Goal: Transaction & Acquisition: Book appointment/travel/reservation

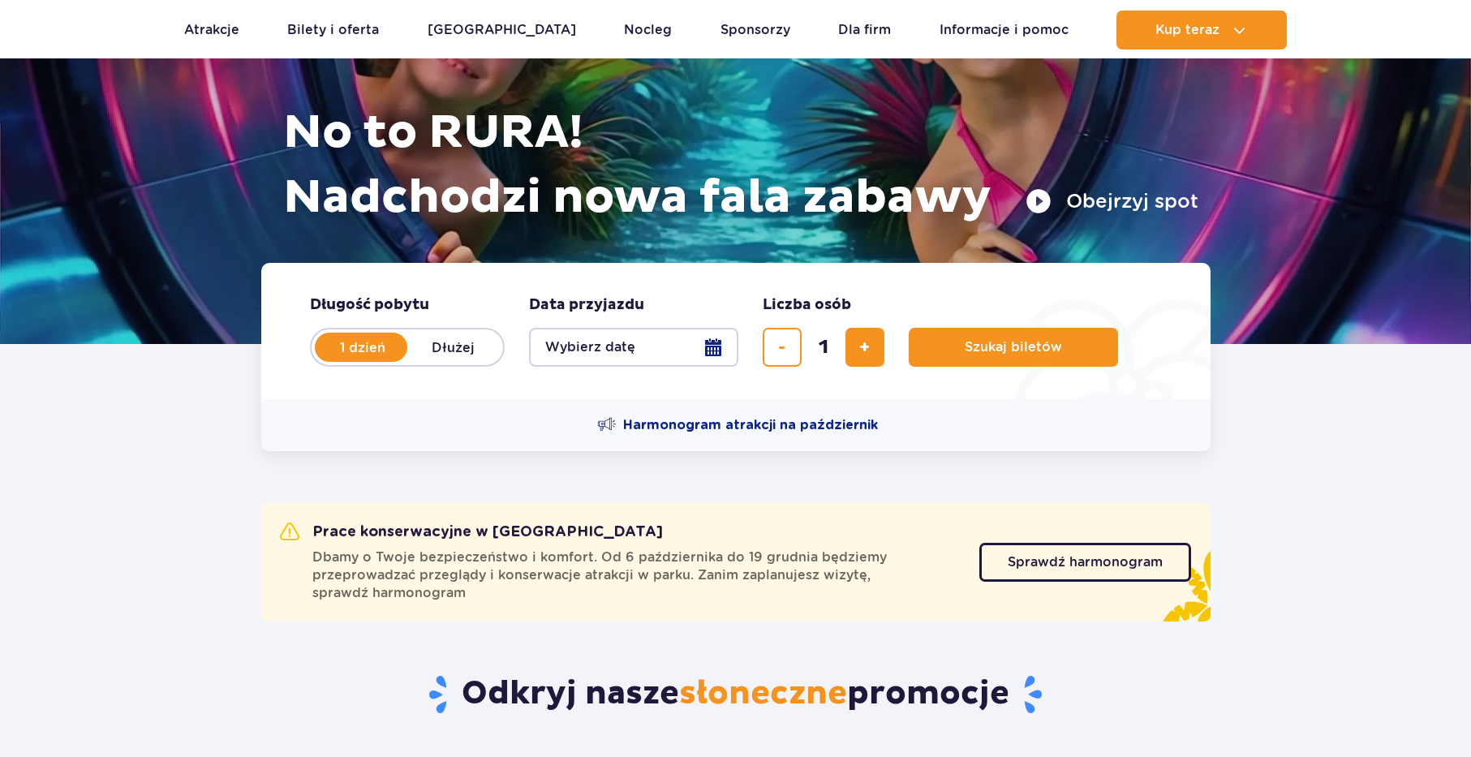
scroll to position [165, 0]
click at [708, 342] on button "Wybierz datę" at bounding box center [633, 347] width 209 height 39
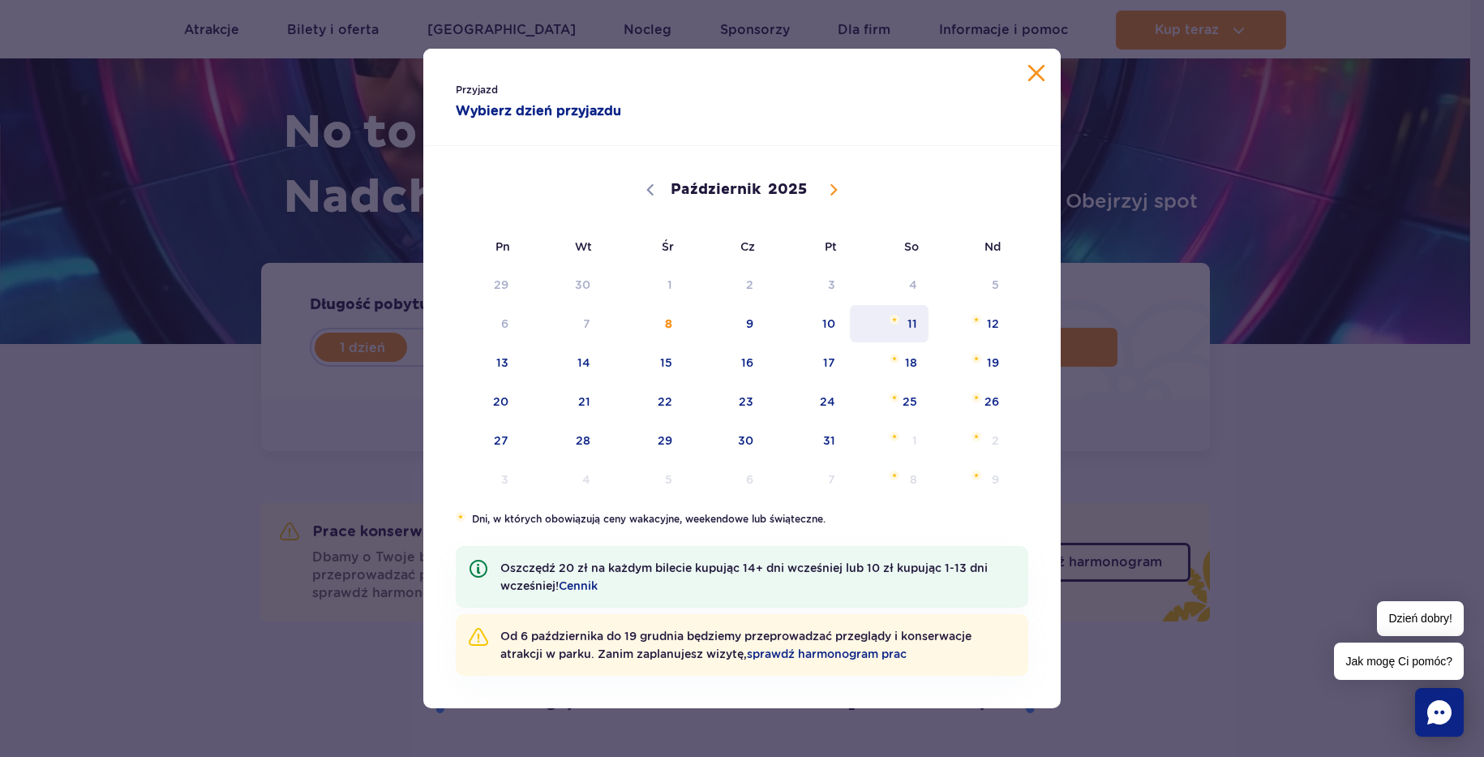
click at [917, 314] on span "11" at bounding box center [890, 323] width 82 height 37
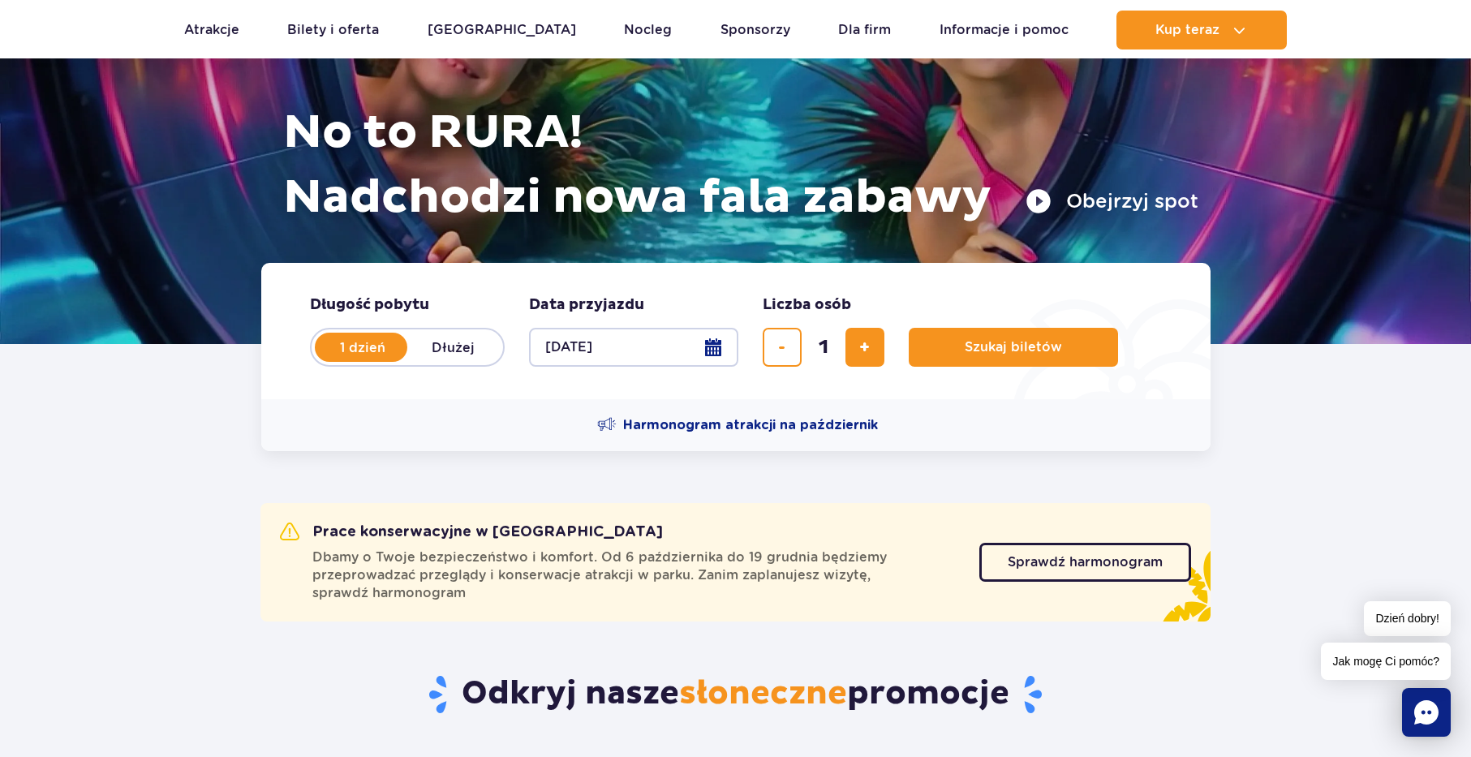
click at [464, 352] on label "Dłużej" at bounding box center [453, 347] width 92 height 34
click at [425, 361] on input "Dłużej" at bounding box center [416, 362] width 18 height 3
radio input "false"
radio input "true"
click at [714, 343] on button "Wybierz datę" at bounding box center [633, 347] width 209 height 39
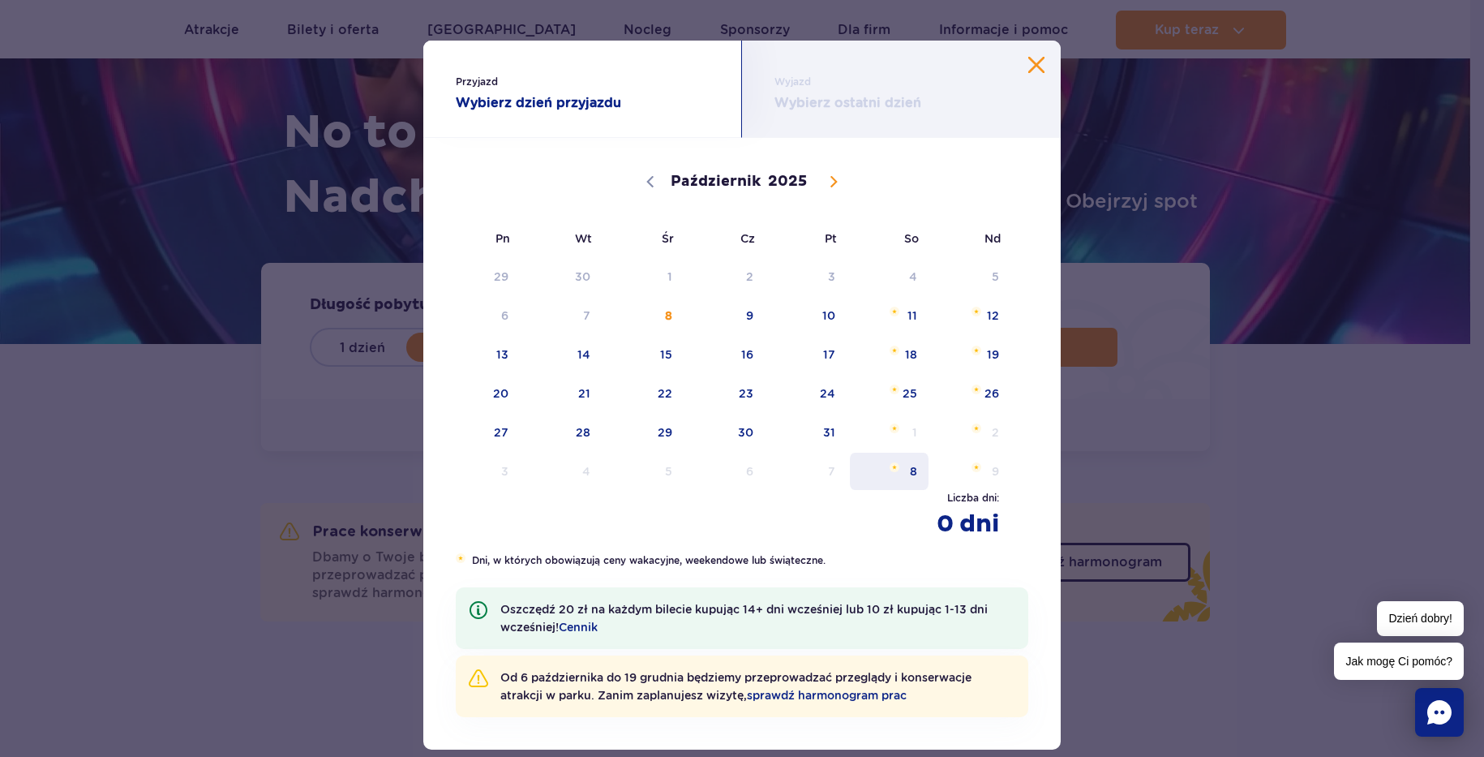
click at [897, 462] on span "8" at bounding box center [890, 471] width 82 height 37
select select "10"
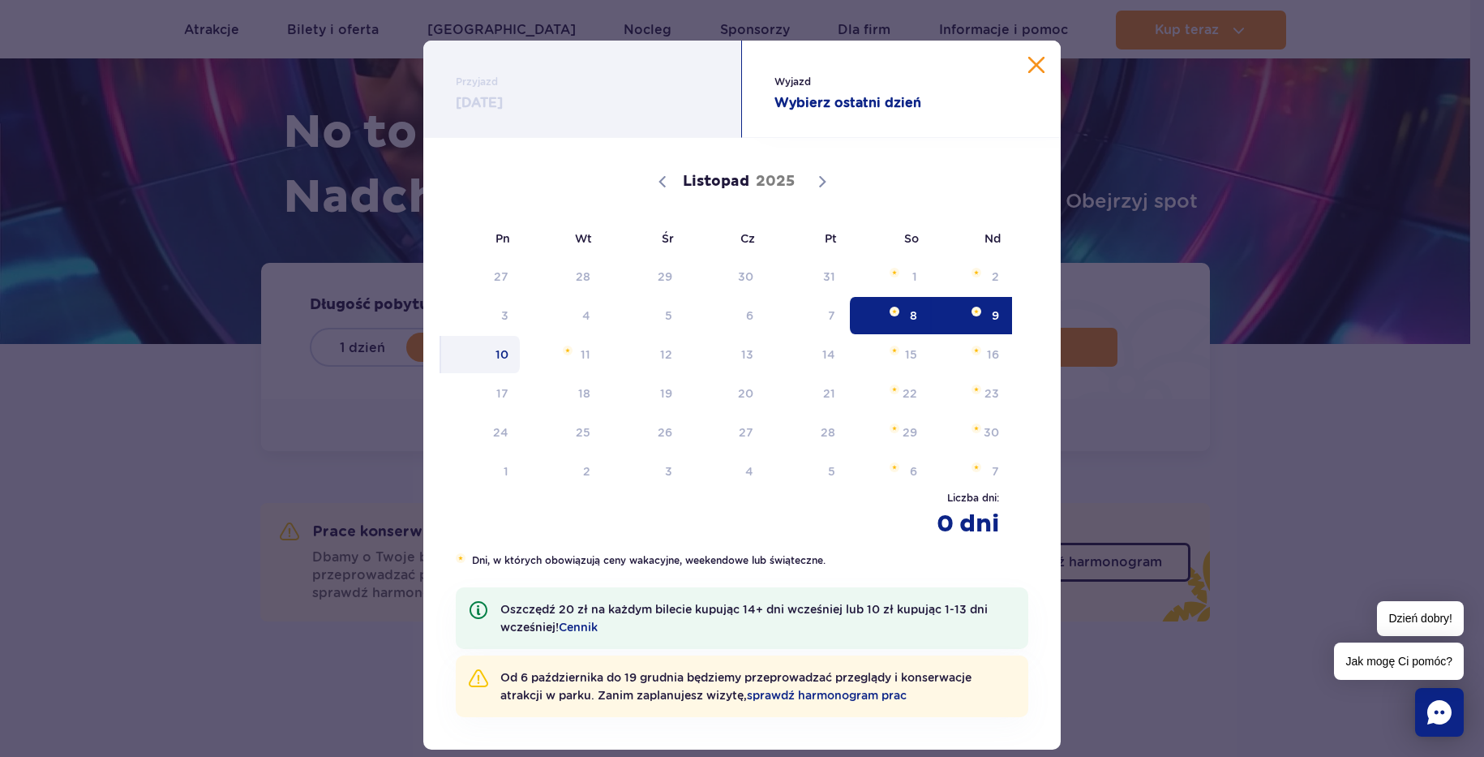
click at [492, 349] on span "10" at bounding box center [481, 354] width 82 height 37
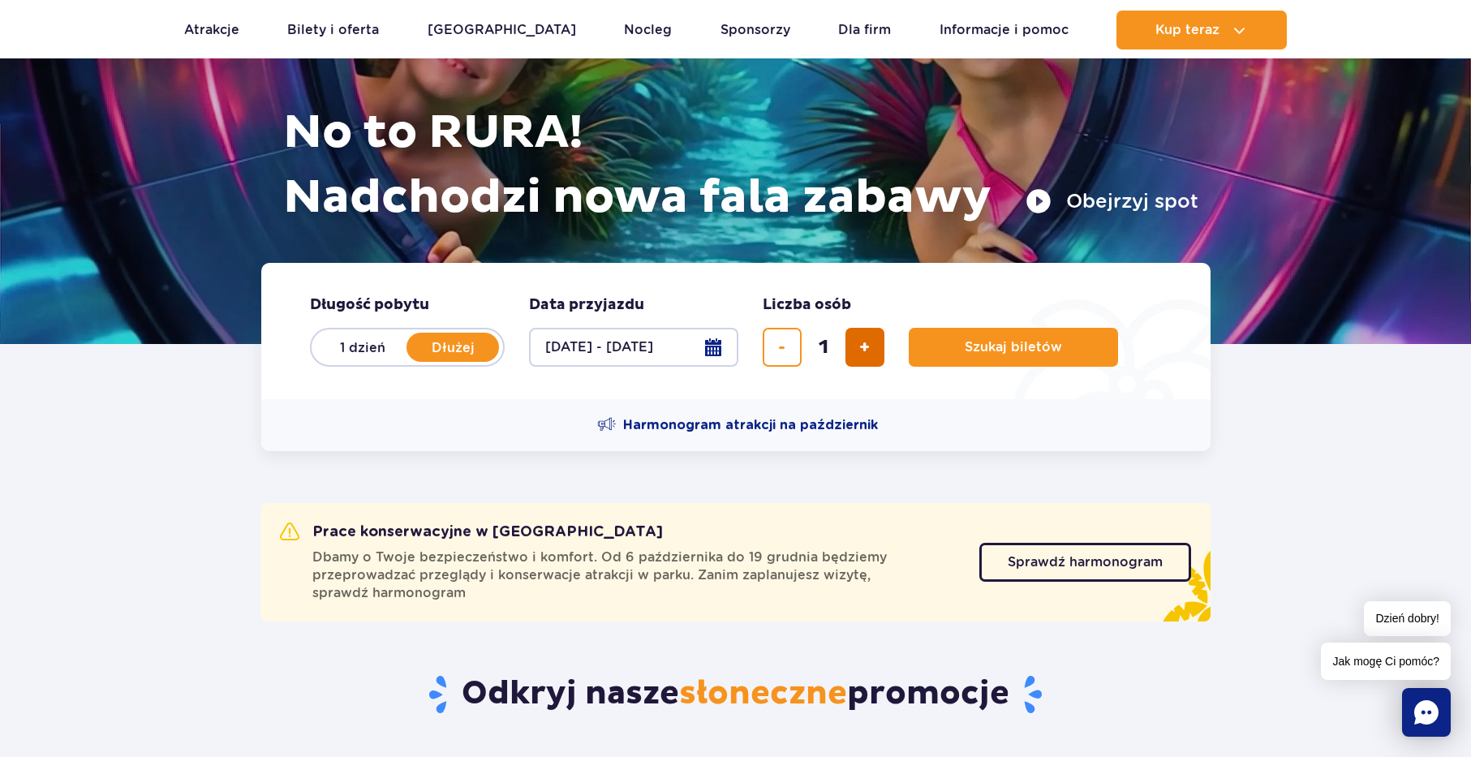
click at [873, 344] on button "dodaj bilet" at bounding box center [864, 347] width 39 height 39
type input "2"
click at [983, 344] on span "Szukaj biletów" at bounding box center [1006, 347] width 97 height 15
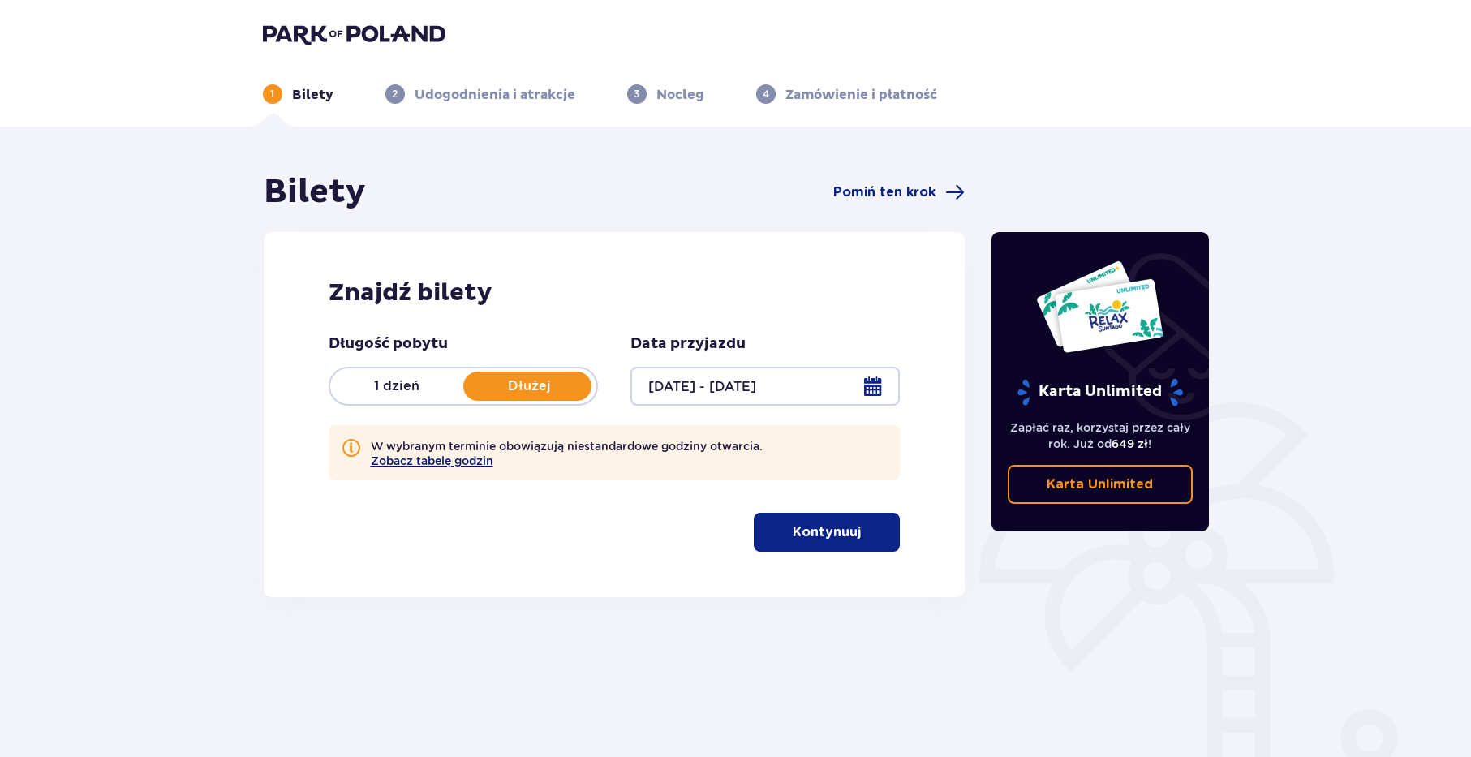
click at [479, 461] on button "Zobacz tabelę godzin" at bounding box center [432, 460] width 122 height 13
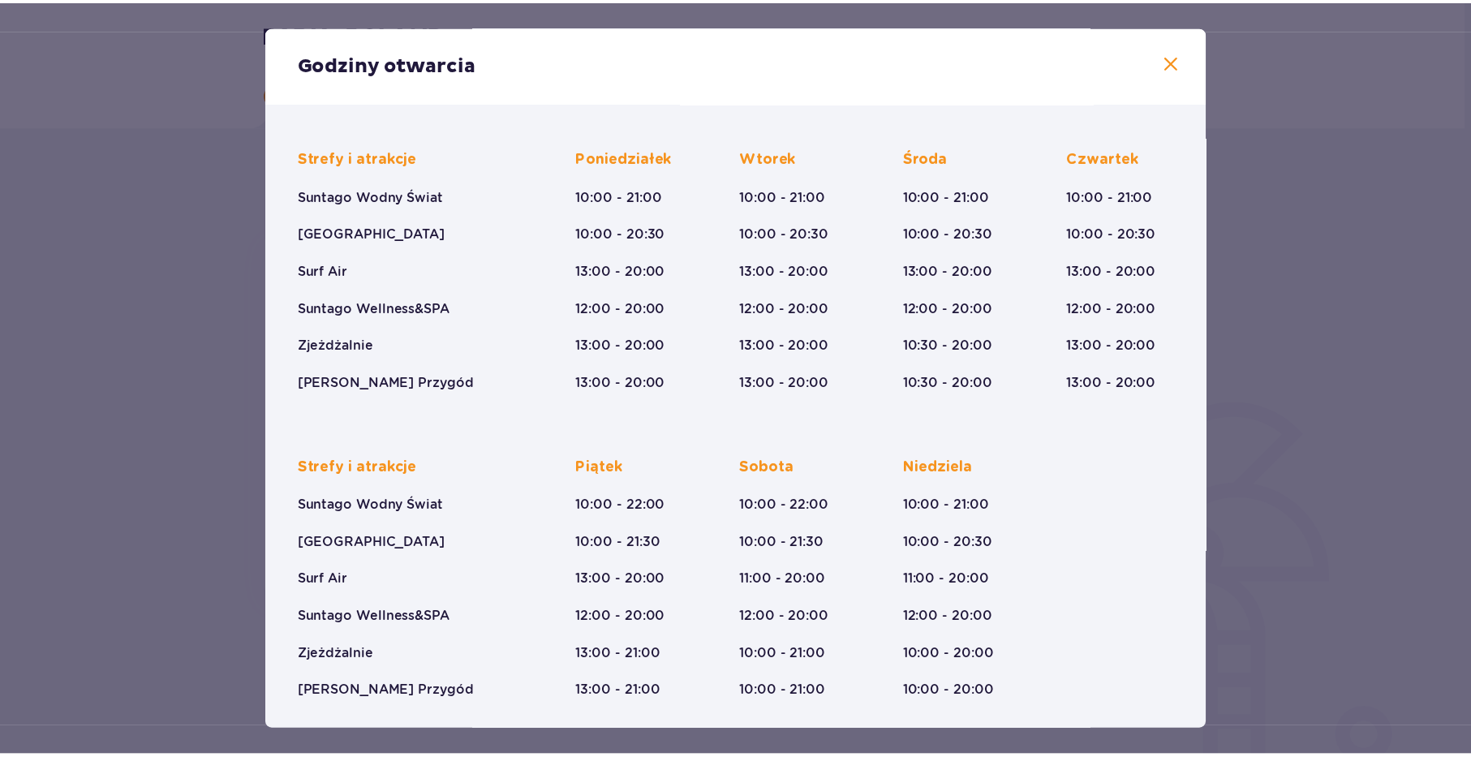
scroll to position [101, 0]
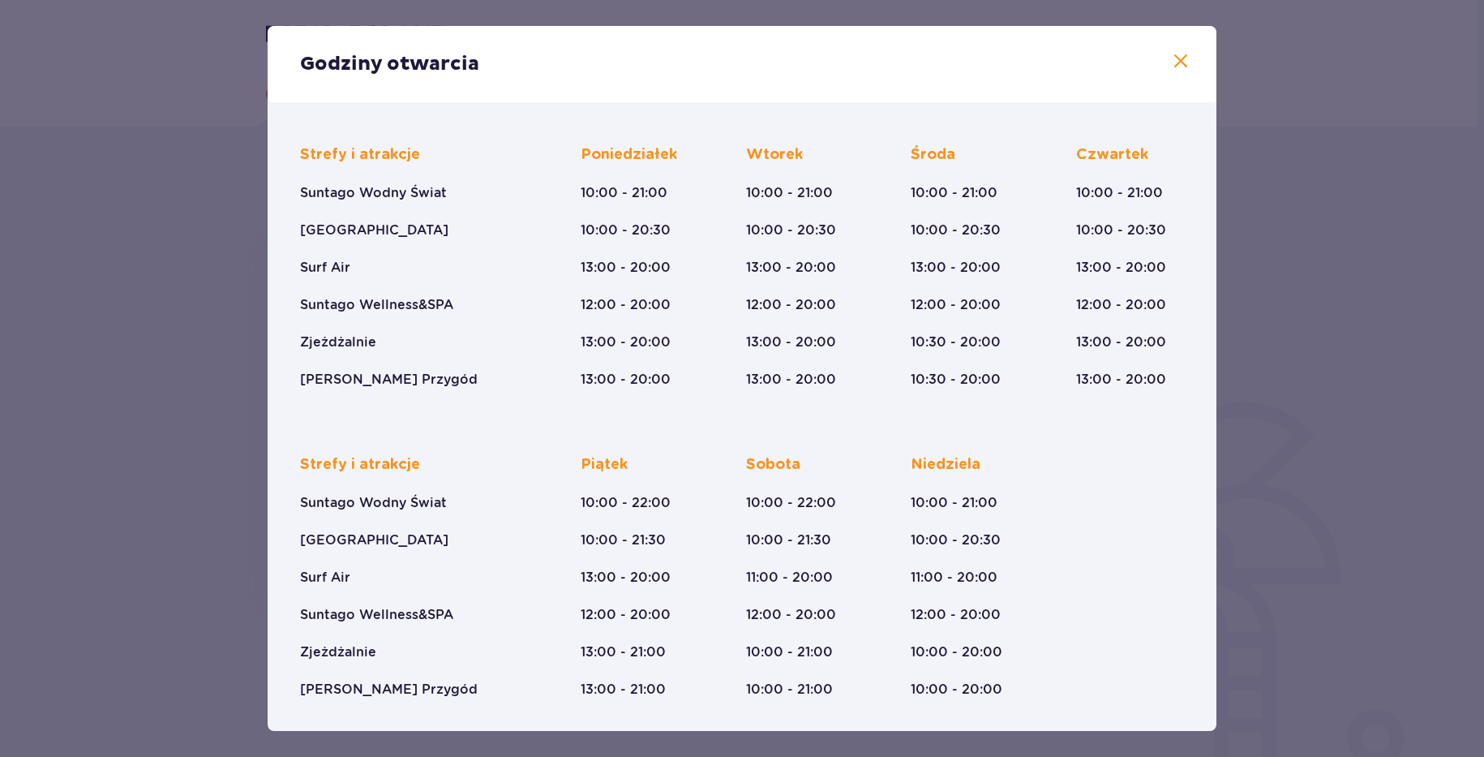
click at [1171, 58] on span at bounding box center [1180, 61] width 19 height 19
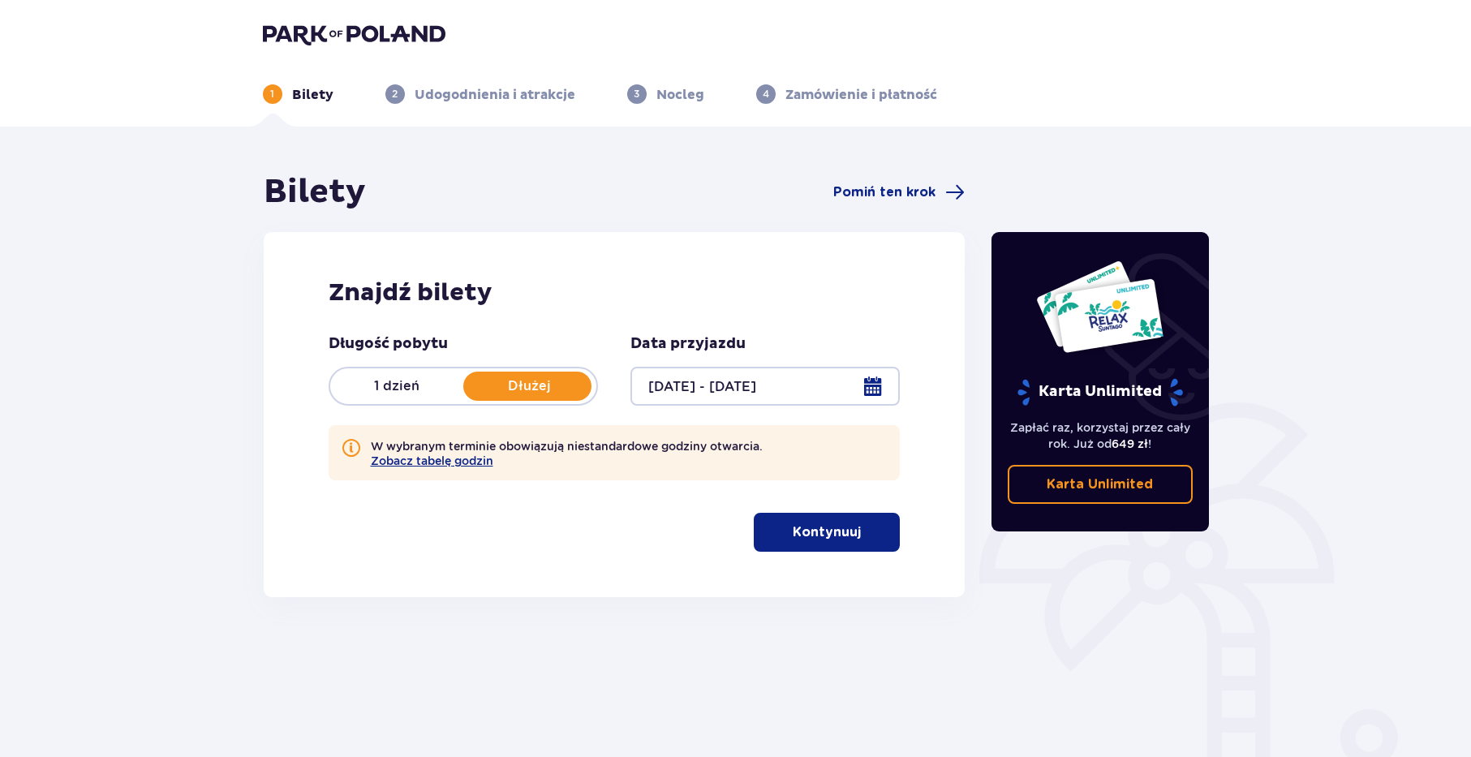
click at [829, 528] on p "Kontynuuj" at bounding box center [827, 532] width 68 height 18
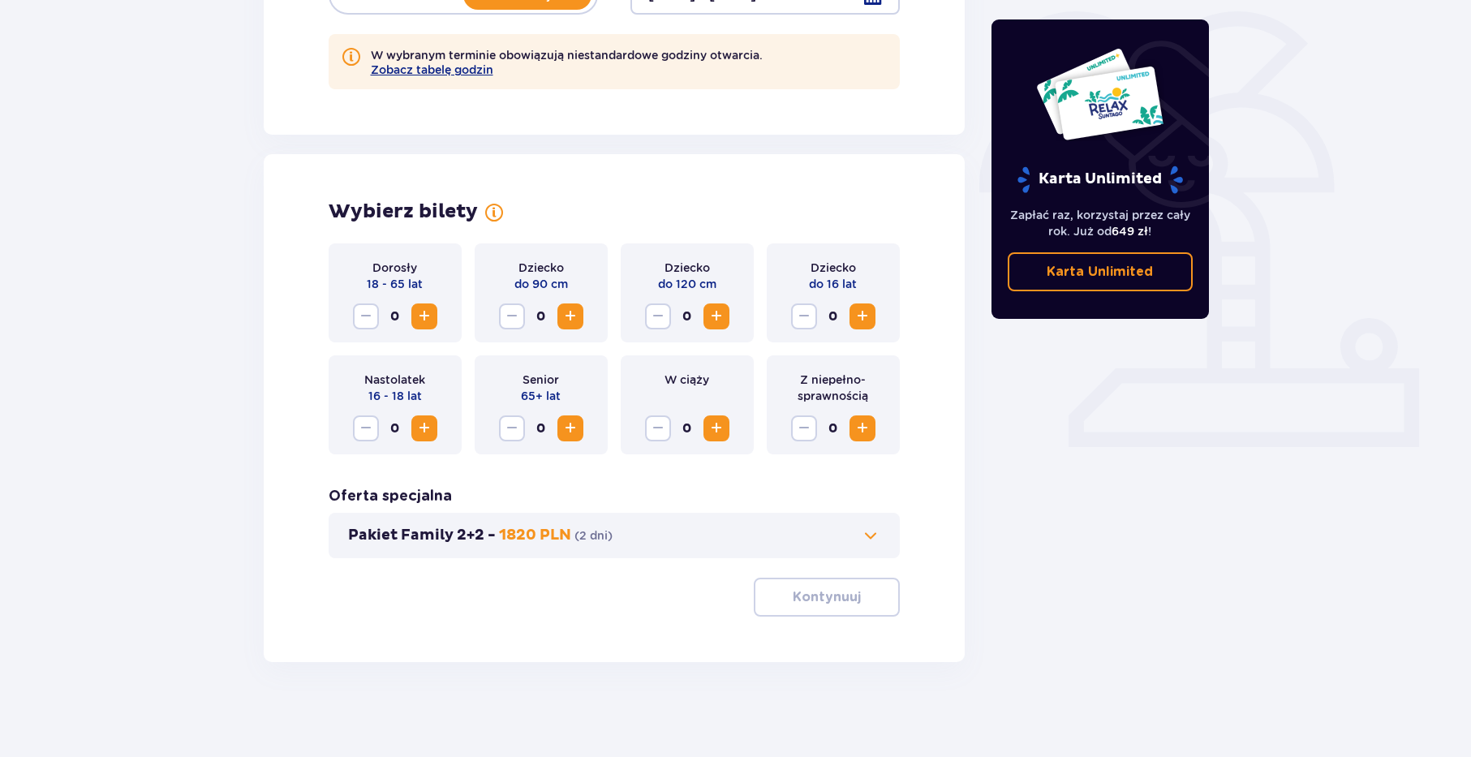
scroll to position [393, 0]
click at [429, 309] on span "Zwiększ" at bounding box center [424, 313] width 19 height 19
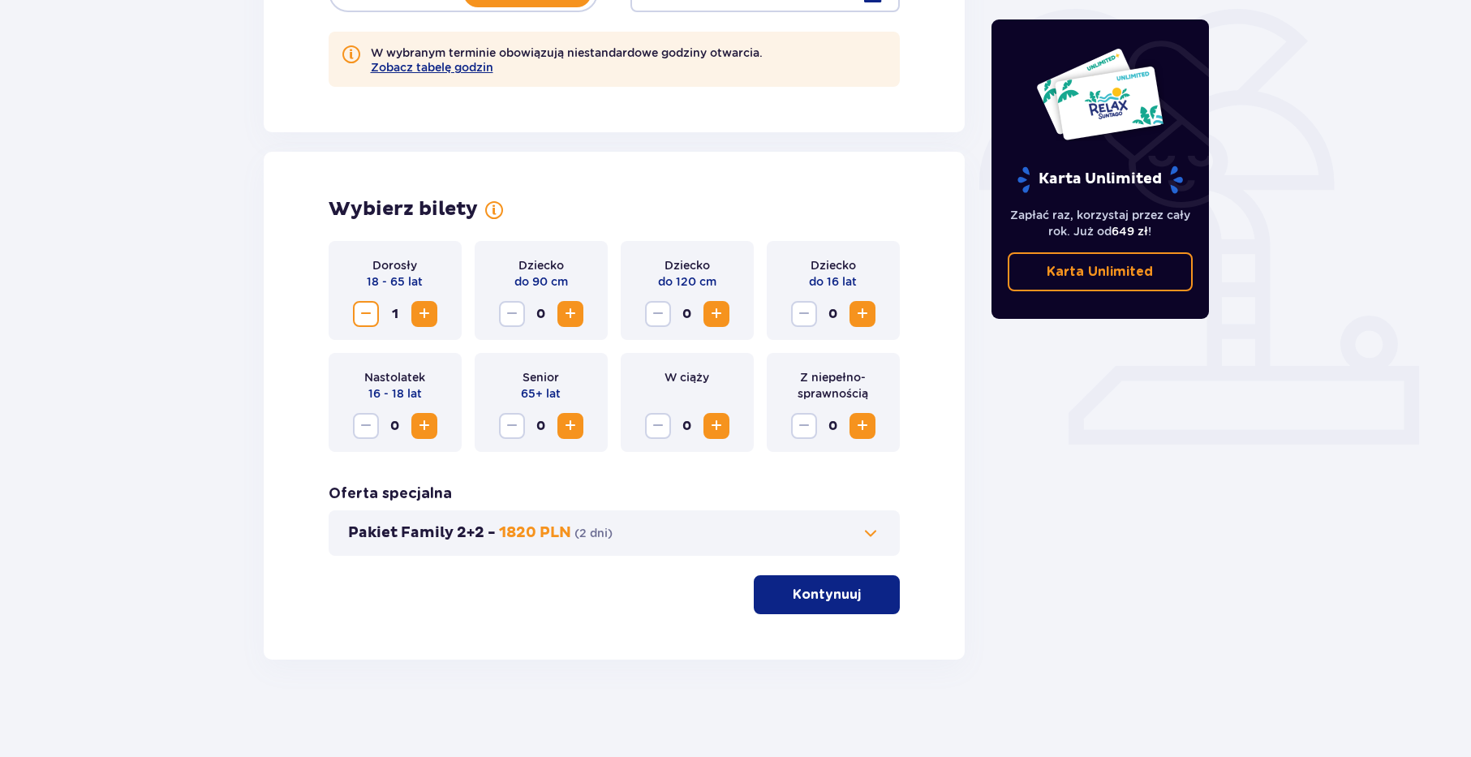
click at [429, 309] on span "Zwiększ" at bounding box center [424, 313] width 19 height 19
click at [860, 529] on button "Pakiet Family 2+2 - 1820 PLN ( 2 dni )" at bounding box center [614, 532] width 533 height 19
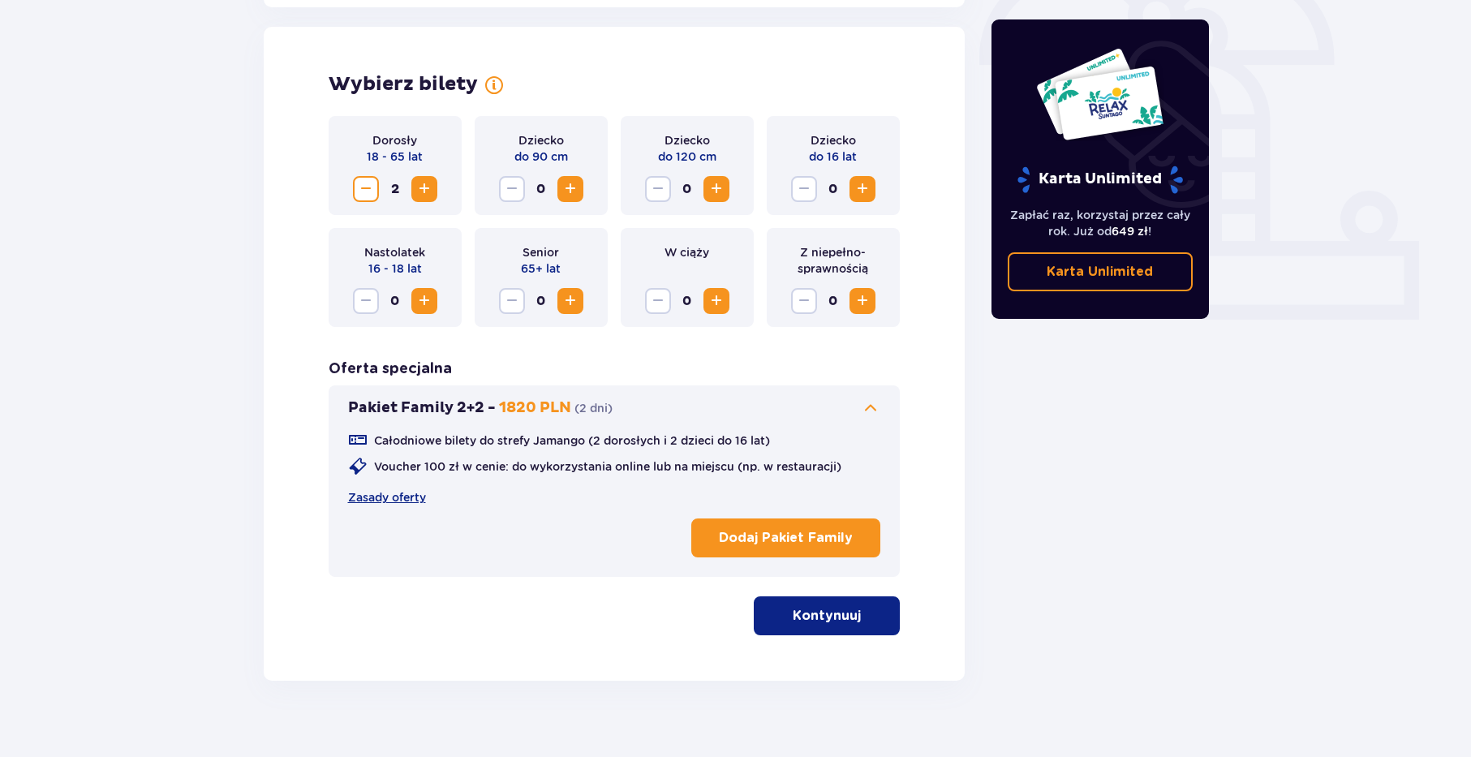
scroll to position [526, 0]
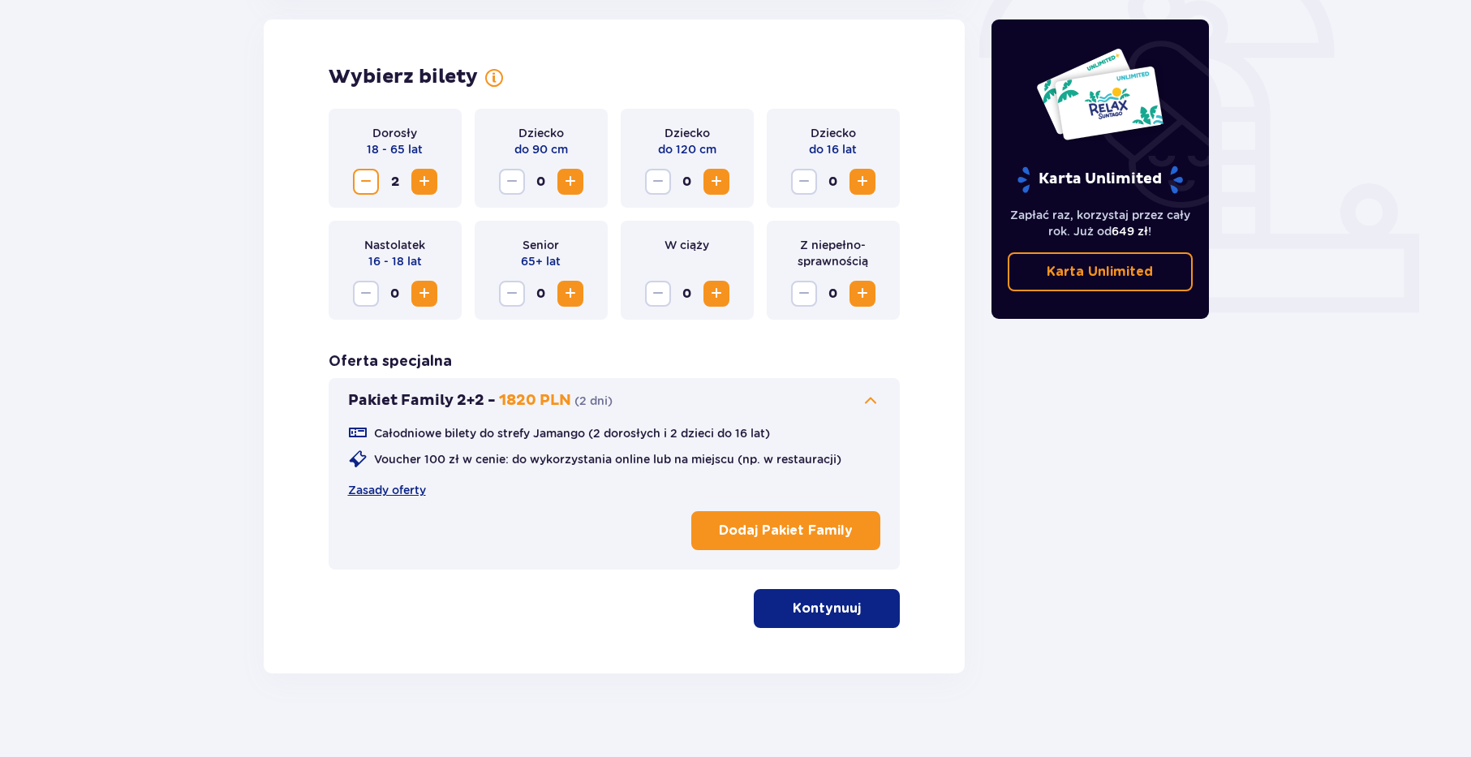
click at [853, 606] on button "Kontynuuj" at bounding box center [827, 608] width 146 height 39
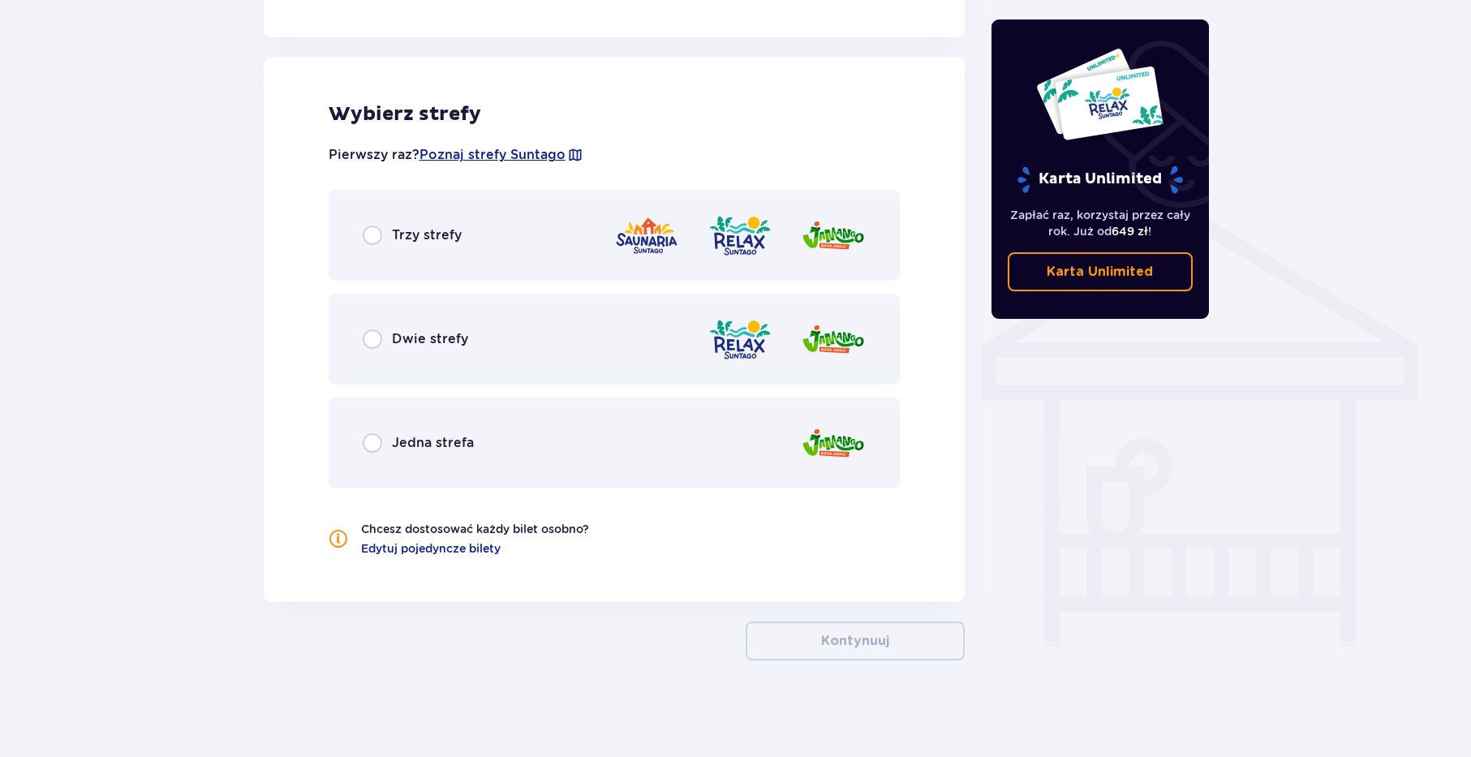
scroll to position [1104, 0]
click at [338, 539] on span at bounding box center [338, 537] width 19 height 19
click at [382, 544] on span "Edytuj pojedyncze bilety" at bounding box center [431, 547] width 140 height 16
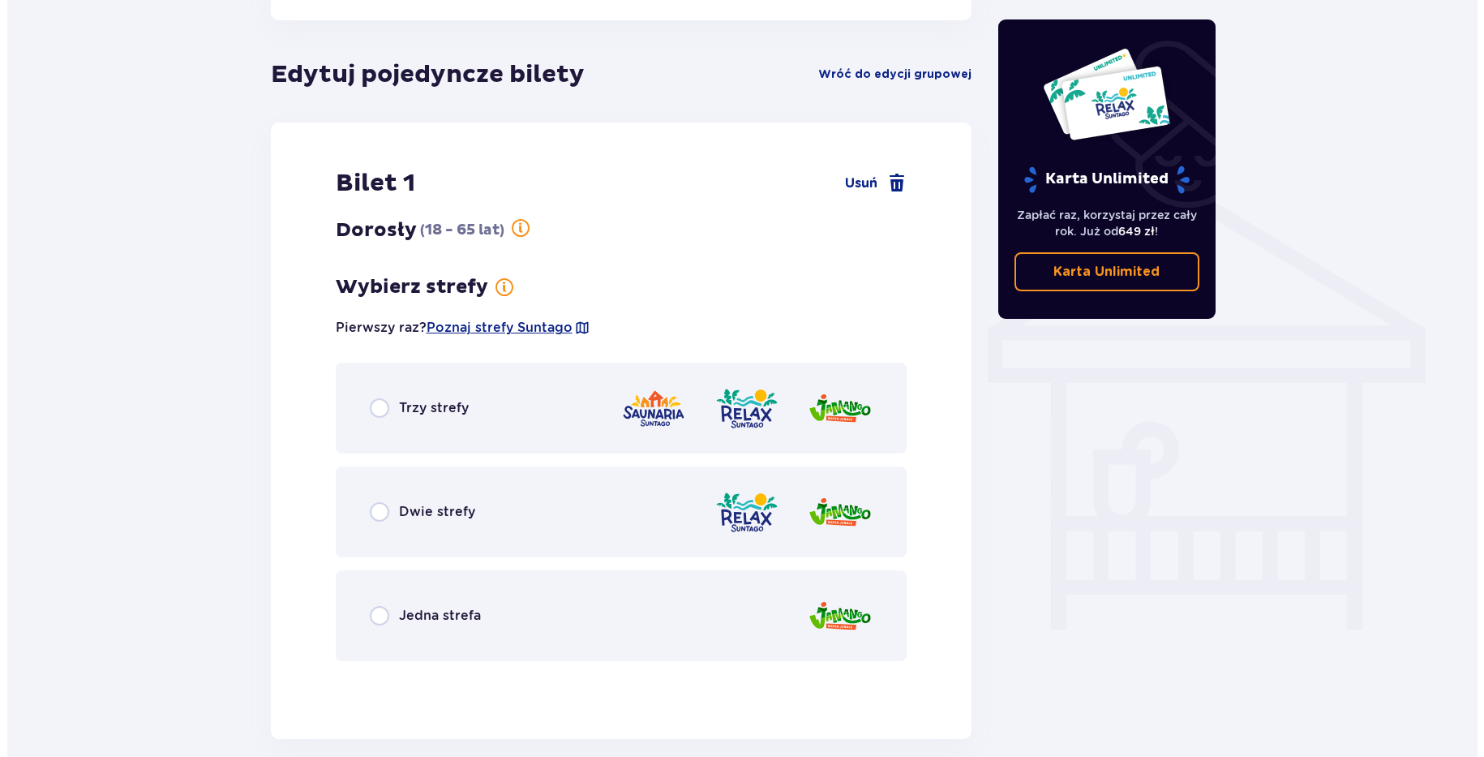
scroll to position [1121, 0]
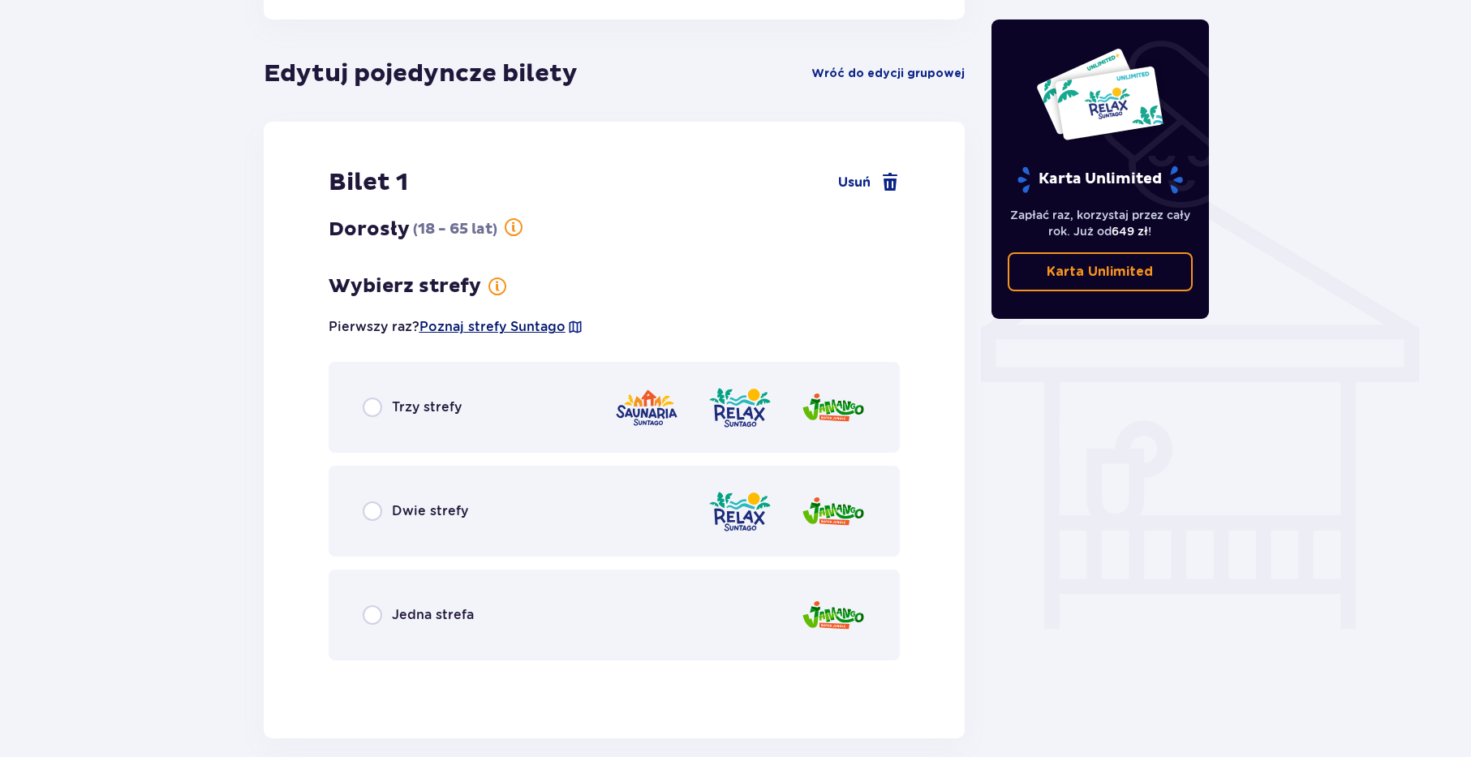
click at [531, 326] on span "Poznaj strefy Suntago" at bounding box center [492, 327] width 146 height 18
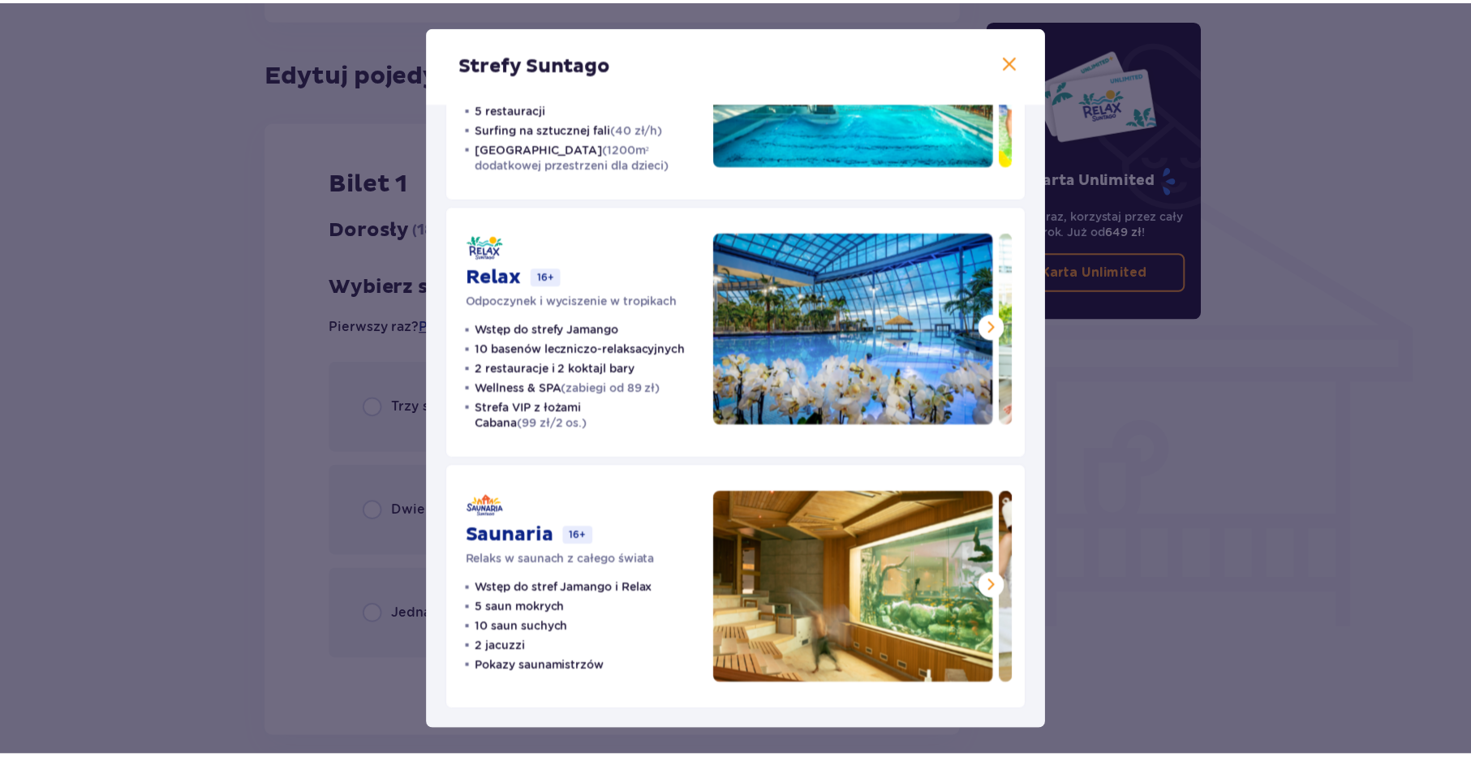
scroll to position [192, 0]
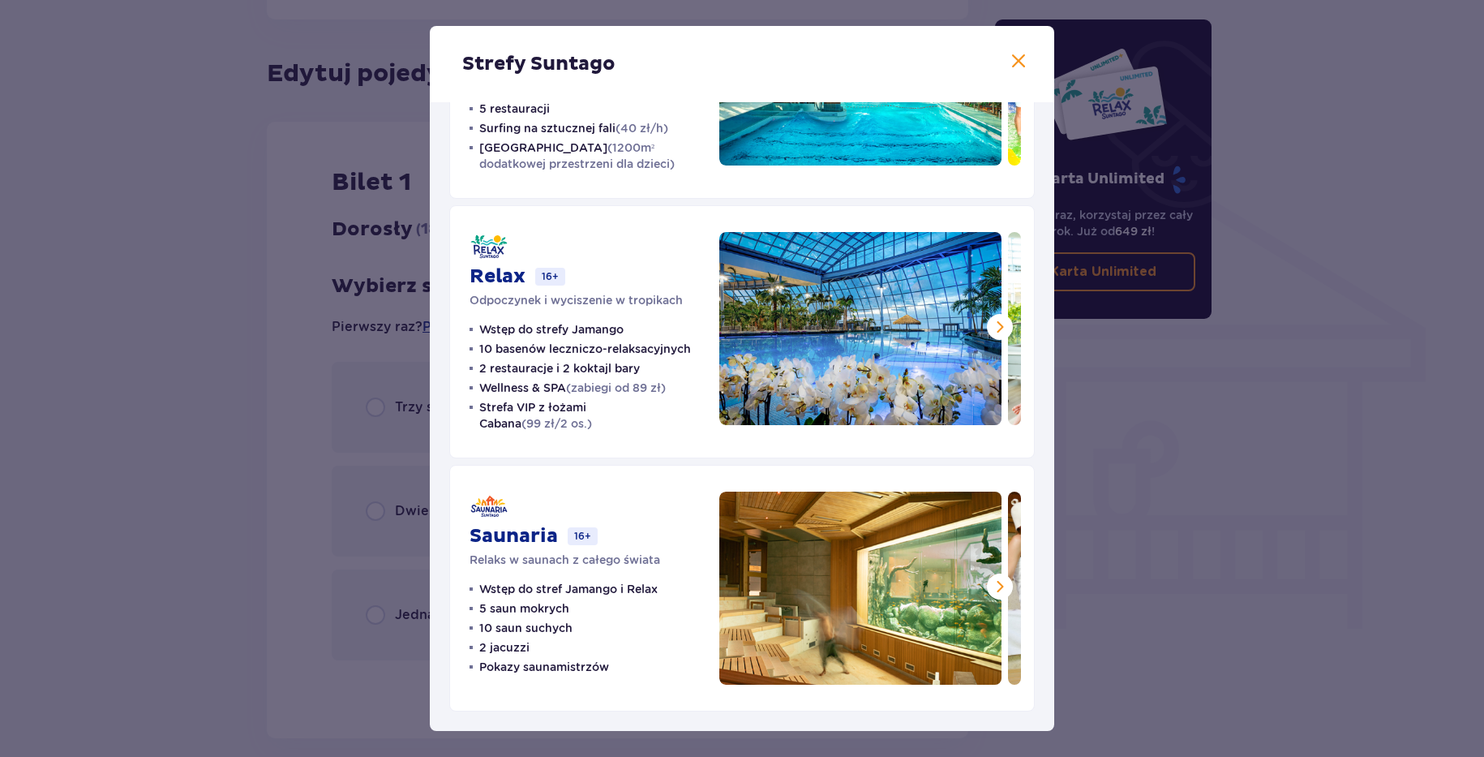
click at [297, 411] on div "Strefy Suntago Jamango Wodna rozrywka dla całej rodziny 35 zjeżdżalni 7 basenów…" at bounding box center [742, 378] width 1484 height 757
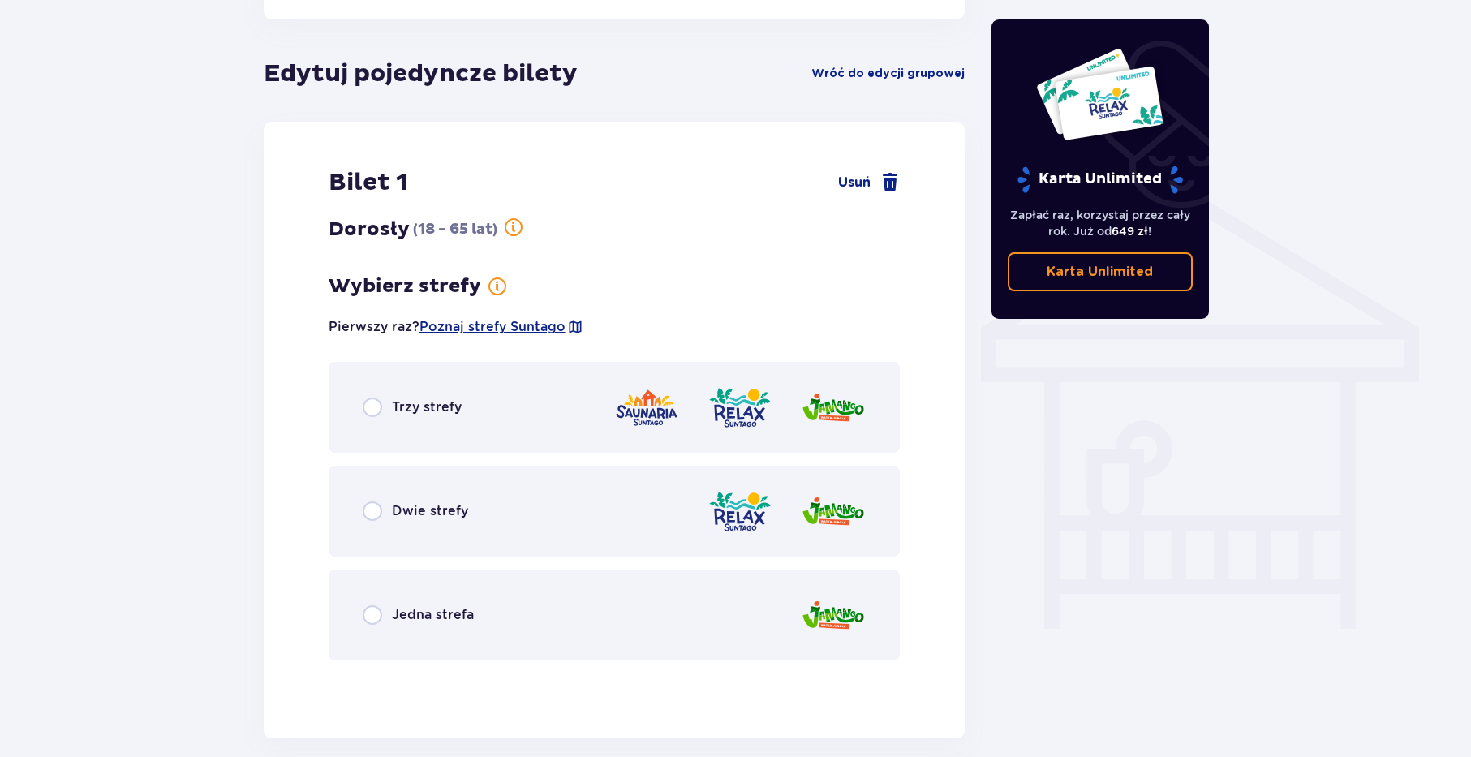
click at [377, 505] on input "radio" at bounding box center [372, 510] width 19 height 19
radio input "true"
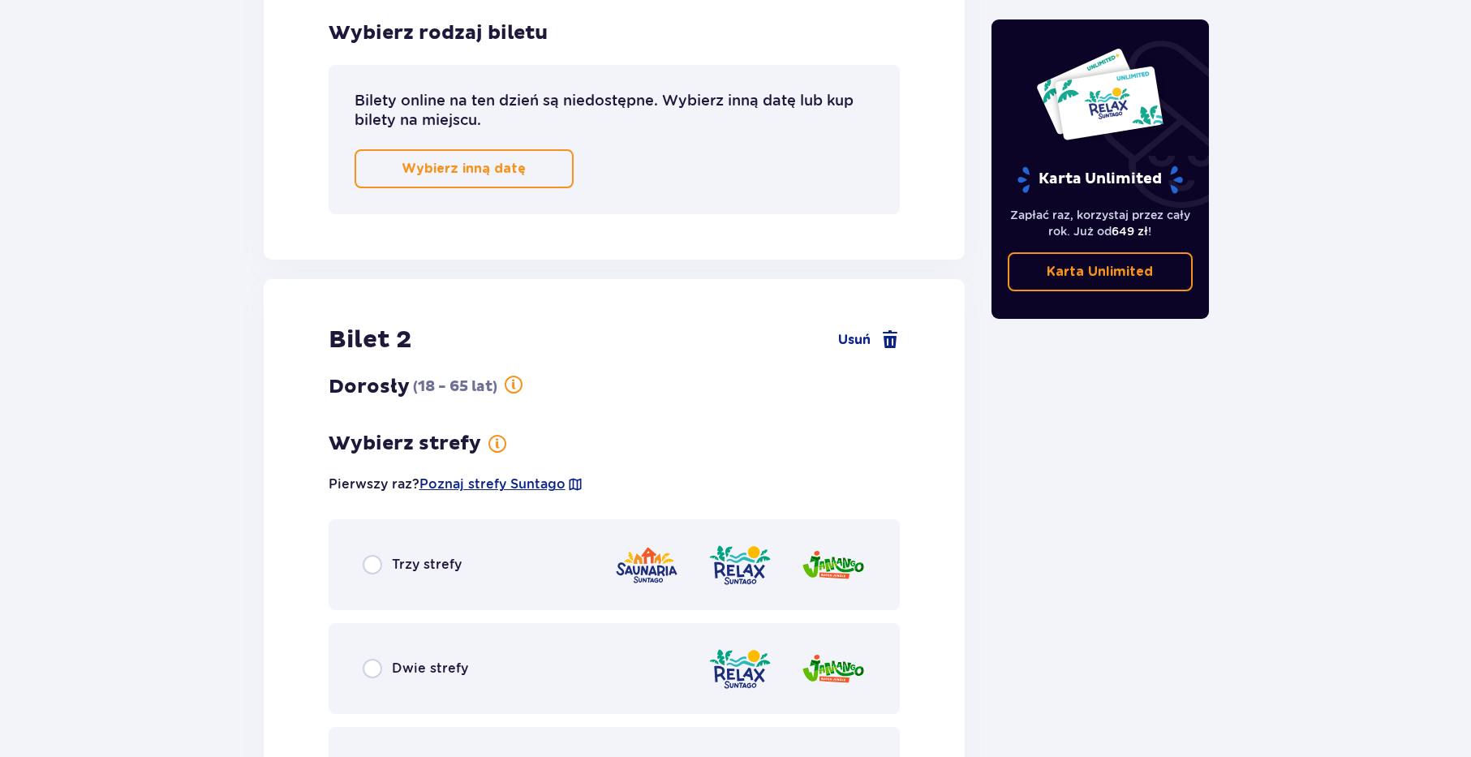
scroll to position [1794, 0]
click at [371, 667] on input "radio" at bounding box center [372, 666] width 19 height 19
radio input "true"
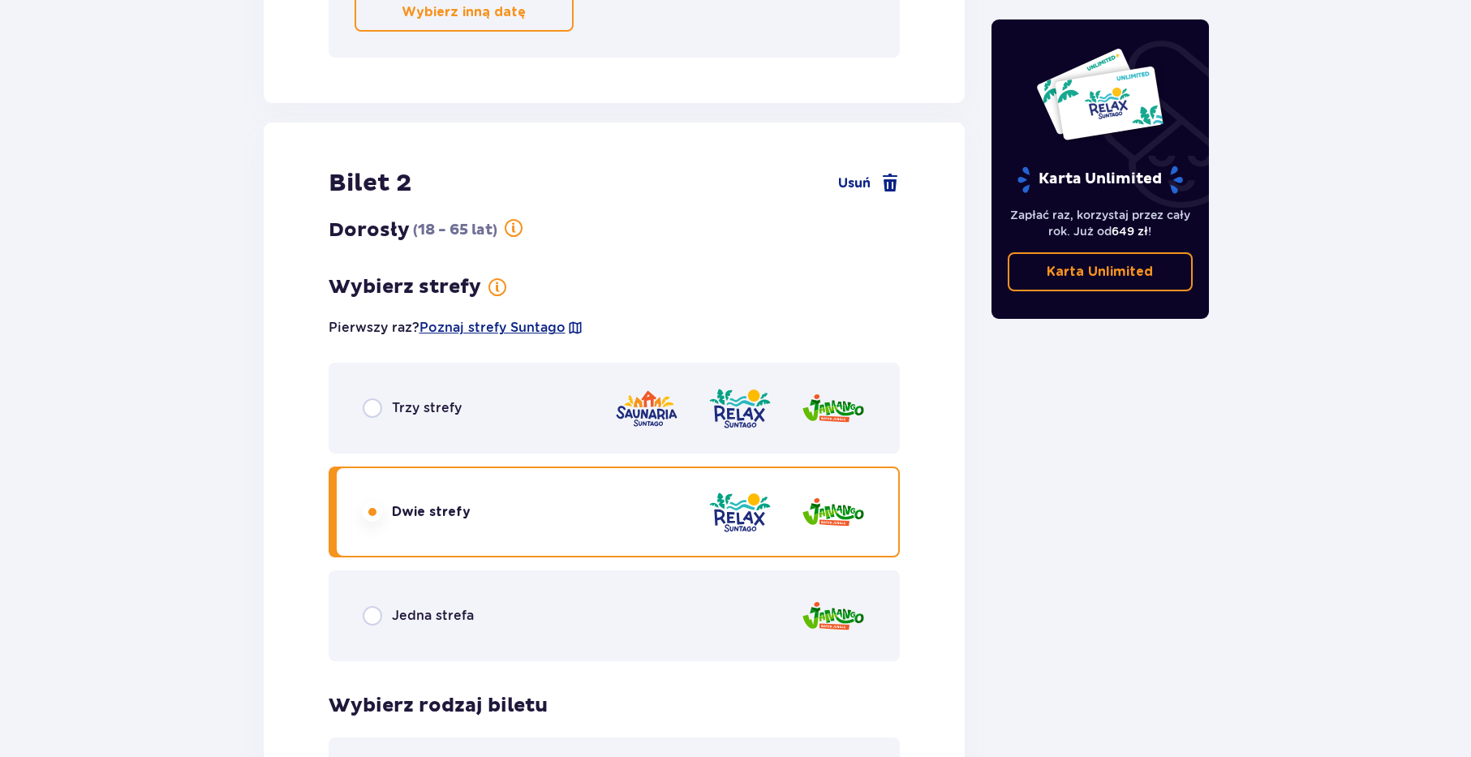
scroll to position [2280, 0]
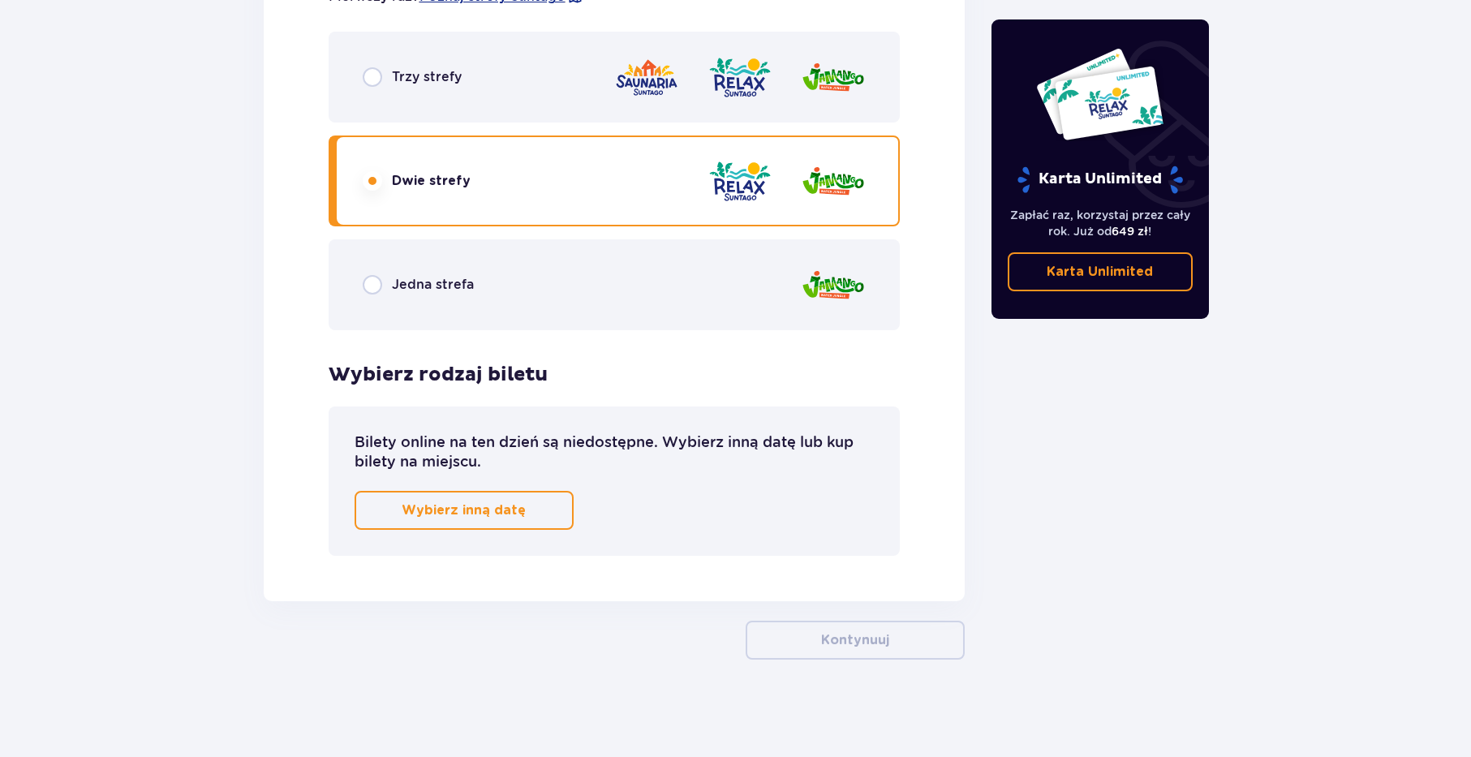
click at [475, 507] on p "Wybierz inną datę" at bounding box center [464, 510] width 124 height 18
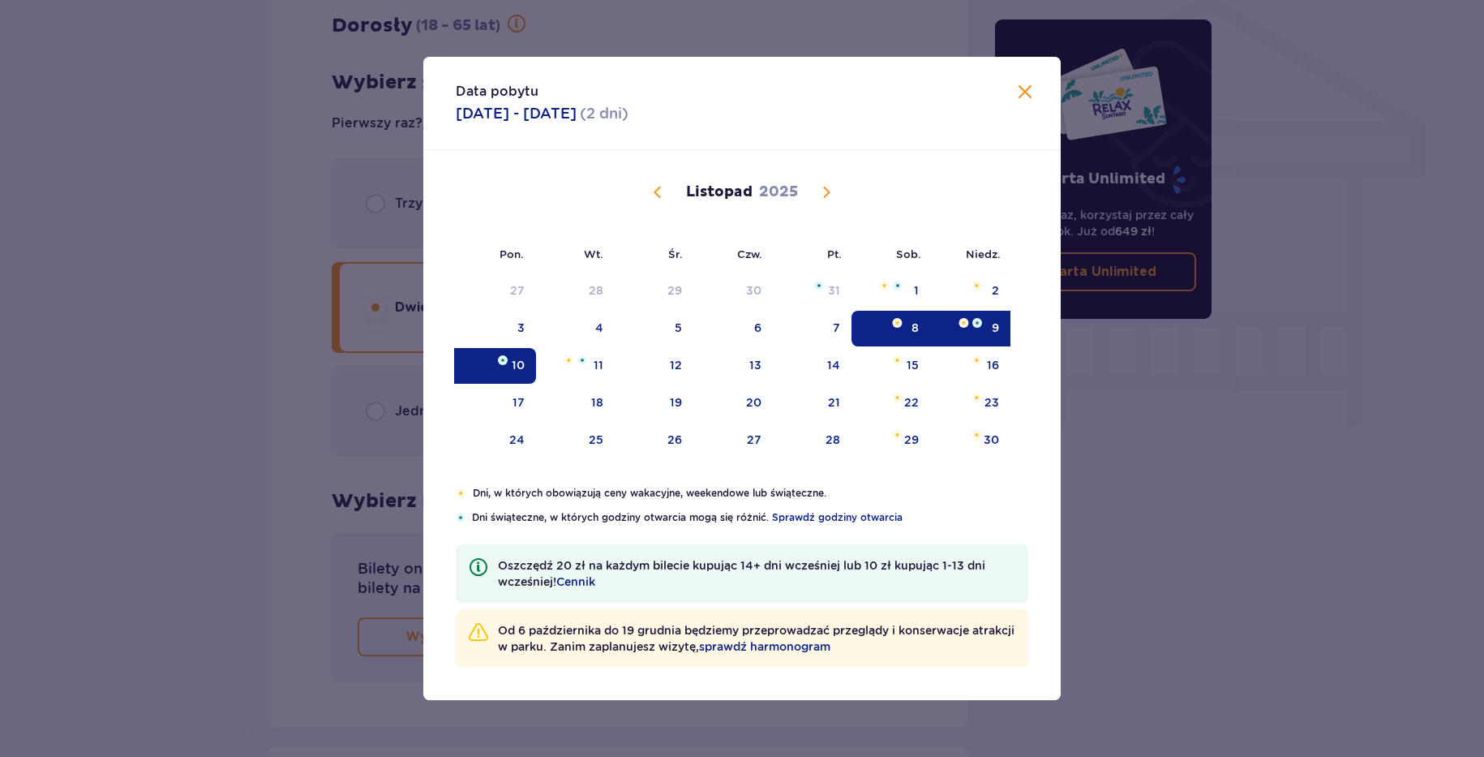
scroll to position [213, 0]
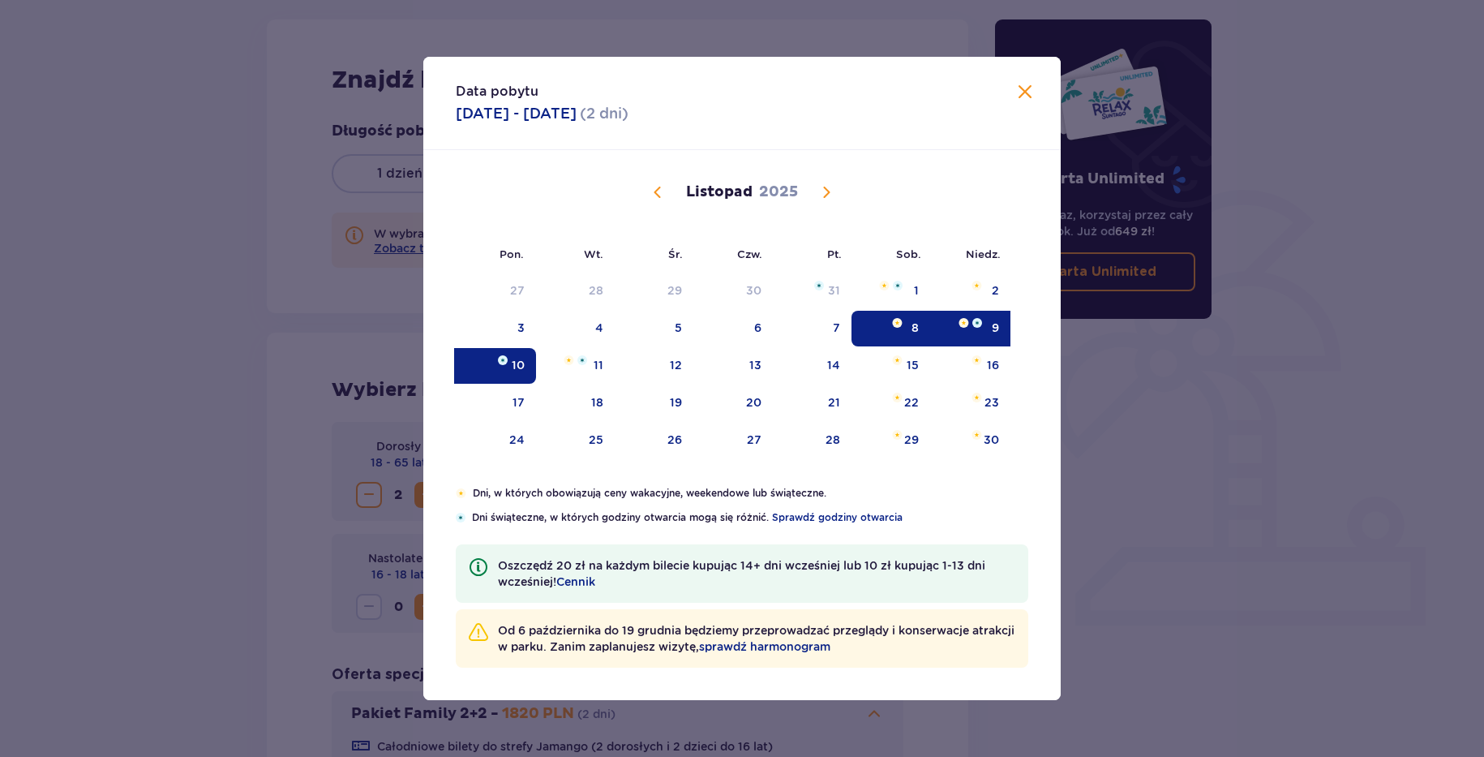
click at [660, 188] on span "Poprzedni miesiąc" at bounding box center [657, 192] width 19 height 19
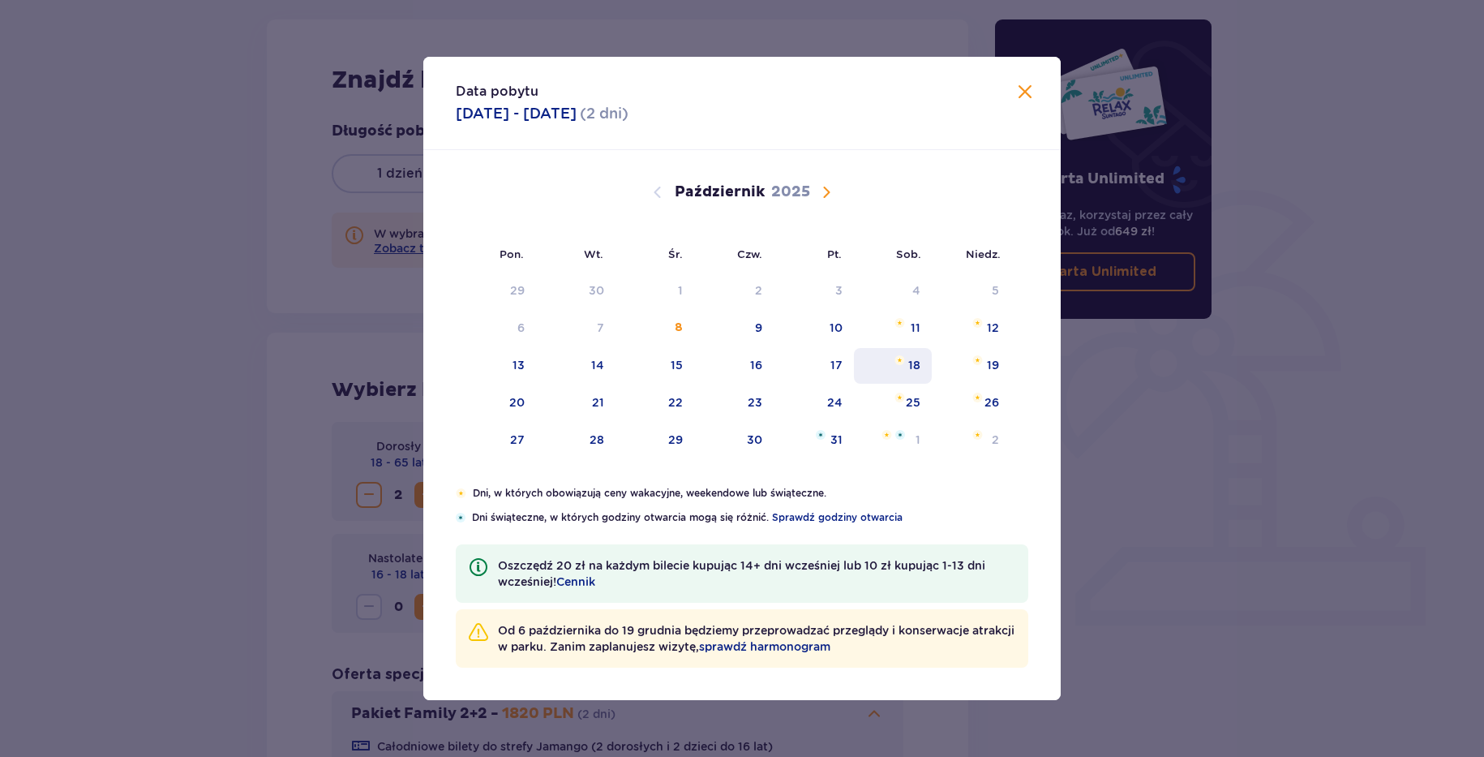
click at [913, 366] on div "18" at bounding box center [915, 365] width 12 height 16
click at [982, 362] on img at bounding box center [978, 360] width 11 height 10
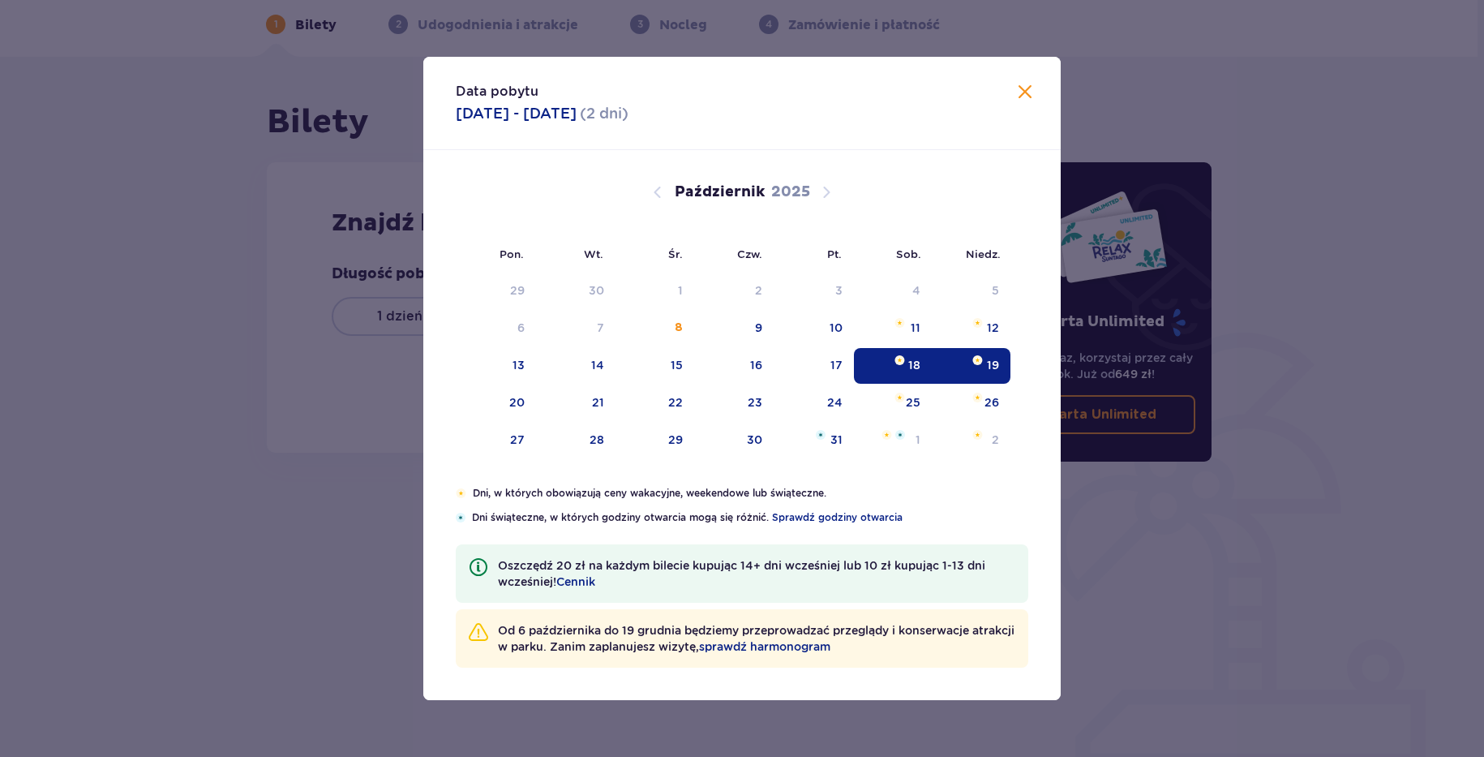
type input "18.10.25 - 19.10.25"
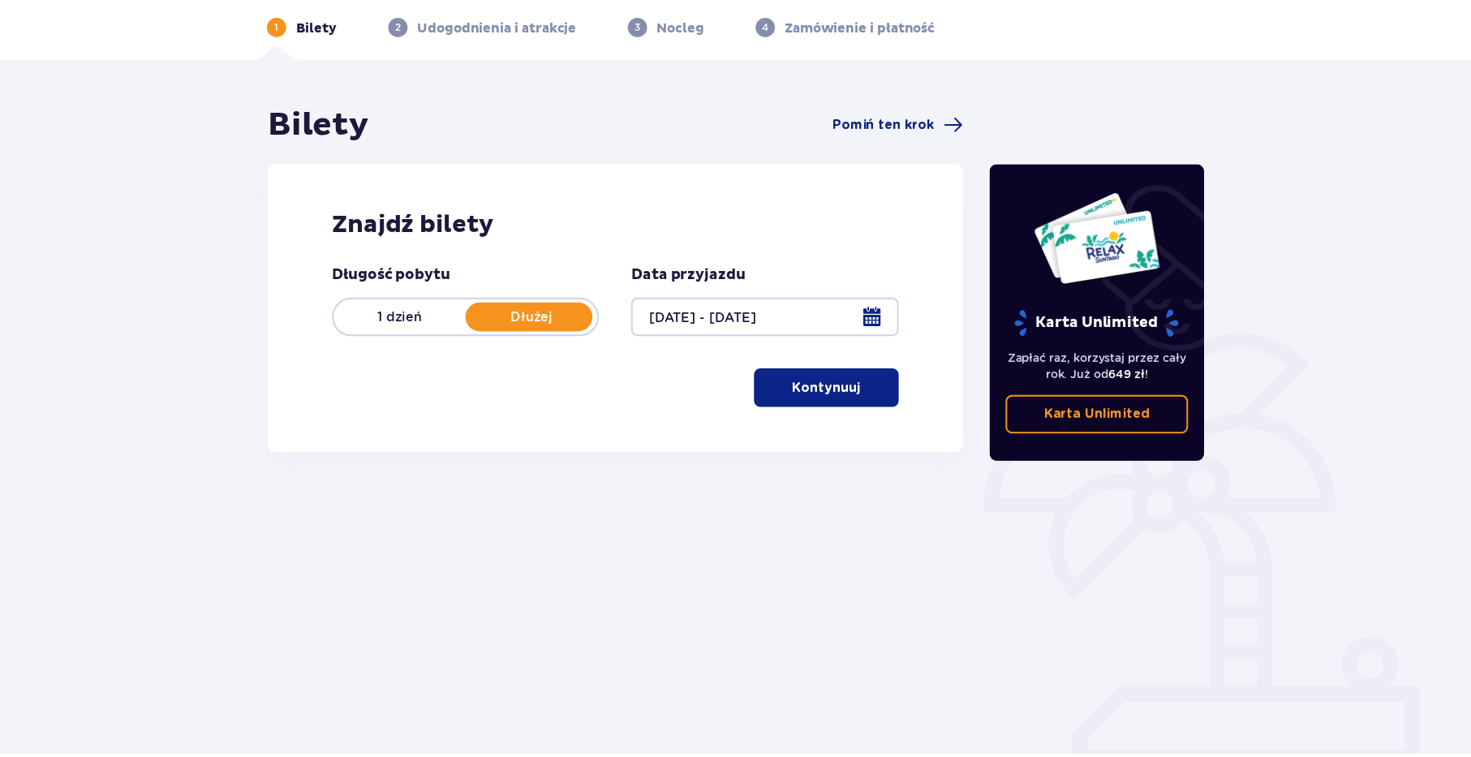
scroll to position [70, 0]
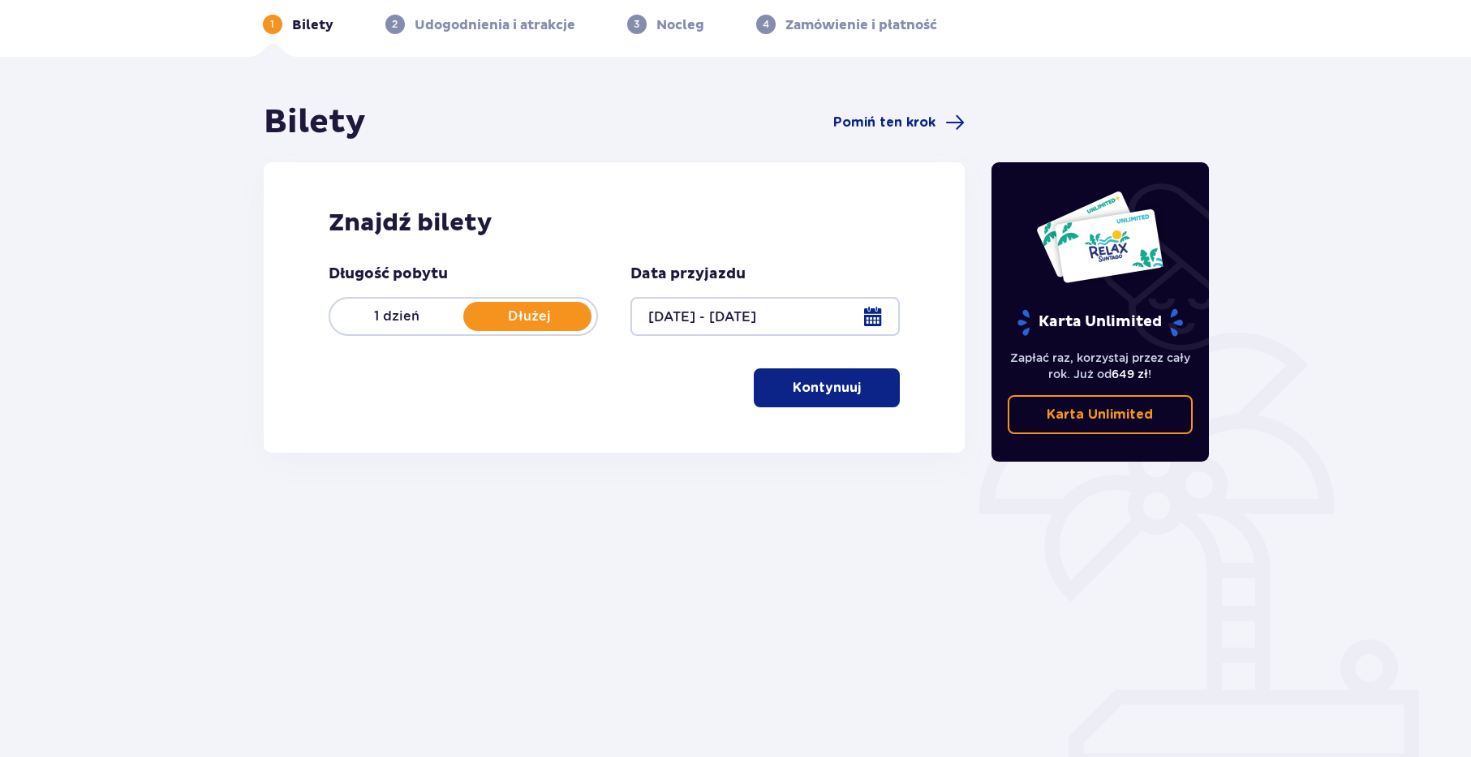
click at [823, 379] on button "Kontynuuj" at bounding box center [827, 387] width 146 height 39
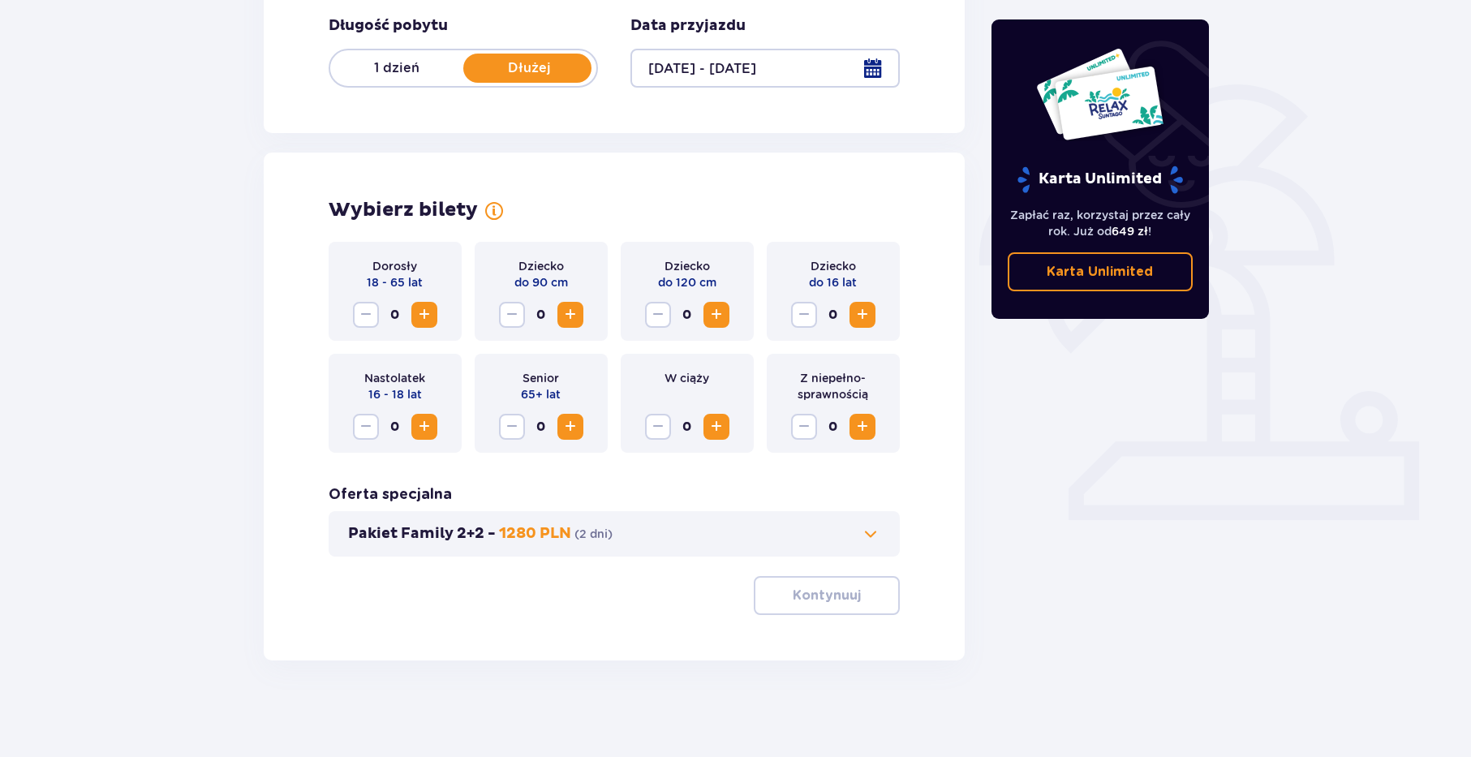
scroll to position [319, 0]
click at [427, 306] on span "Zwiększ" at bounding box center [424, 313] width 19 height 19
click at [853, 592] on button "Kontynuuj" at bounding box center [827, 594] width 146 height 39
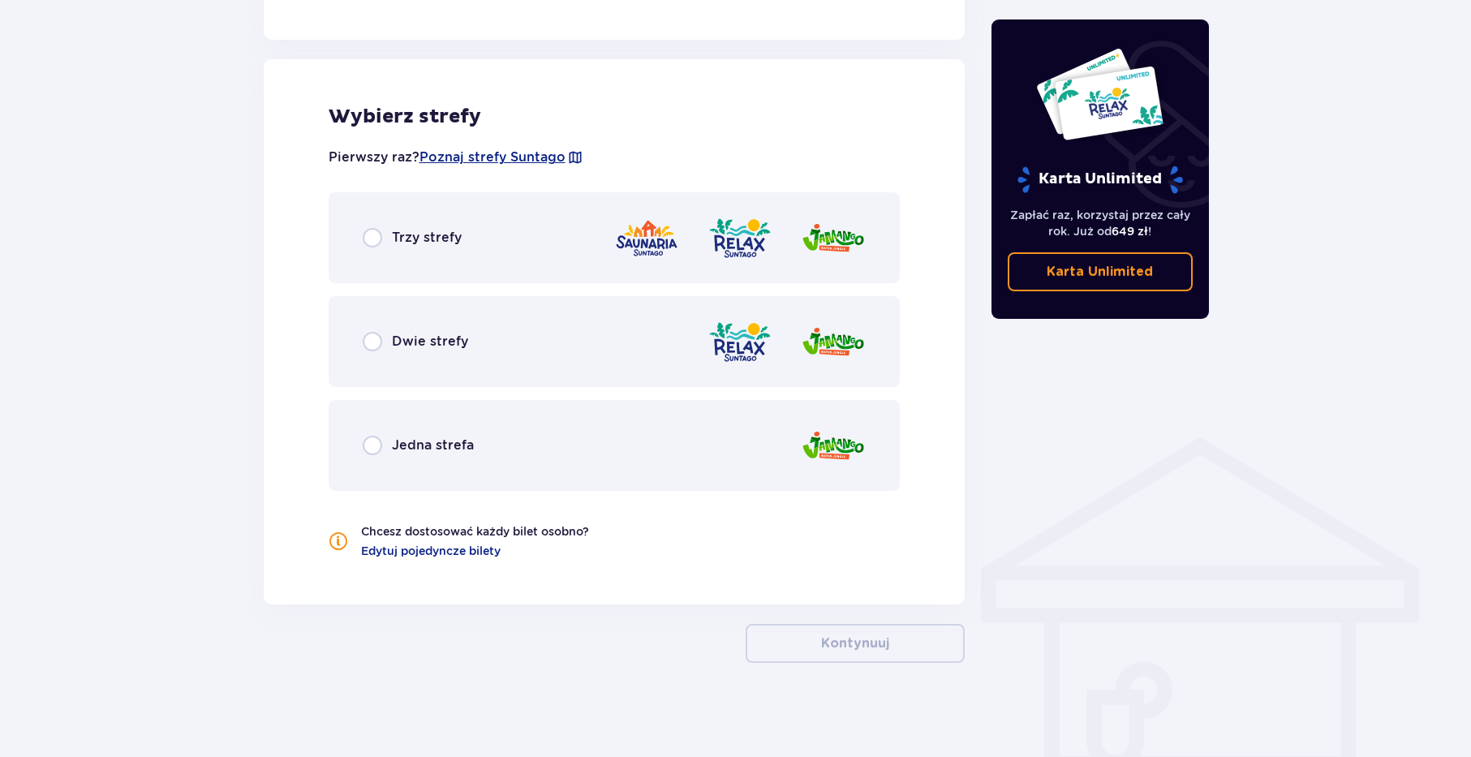
scroll to position [883, 0]
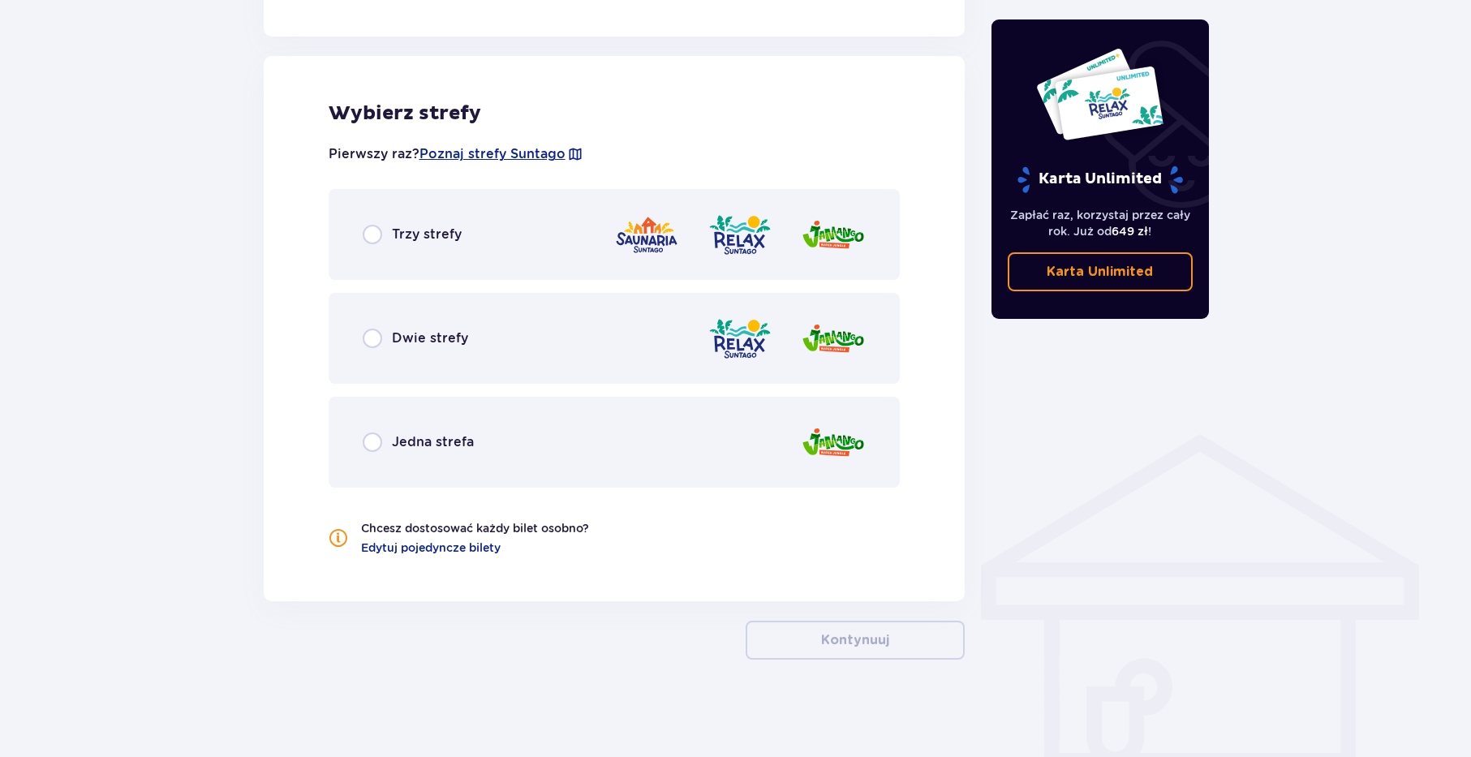
click at [372, 332] on input "radio" at bounding box center [372, 338] width 19 height 19
radio input "true"
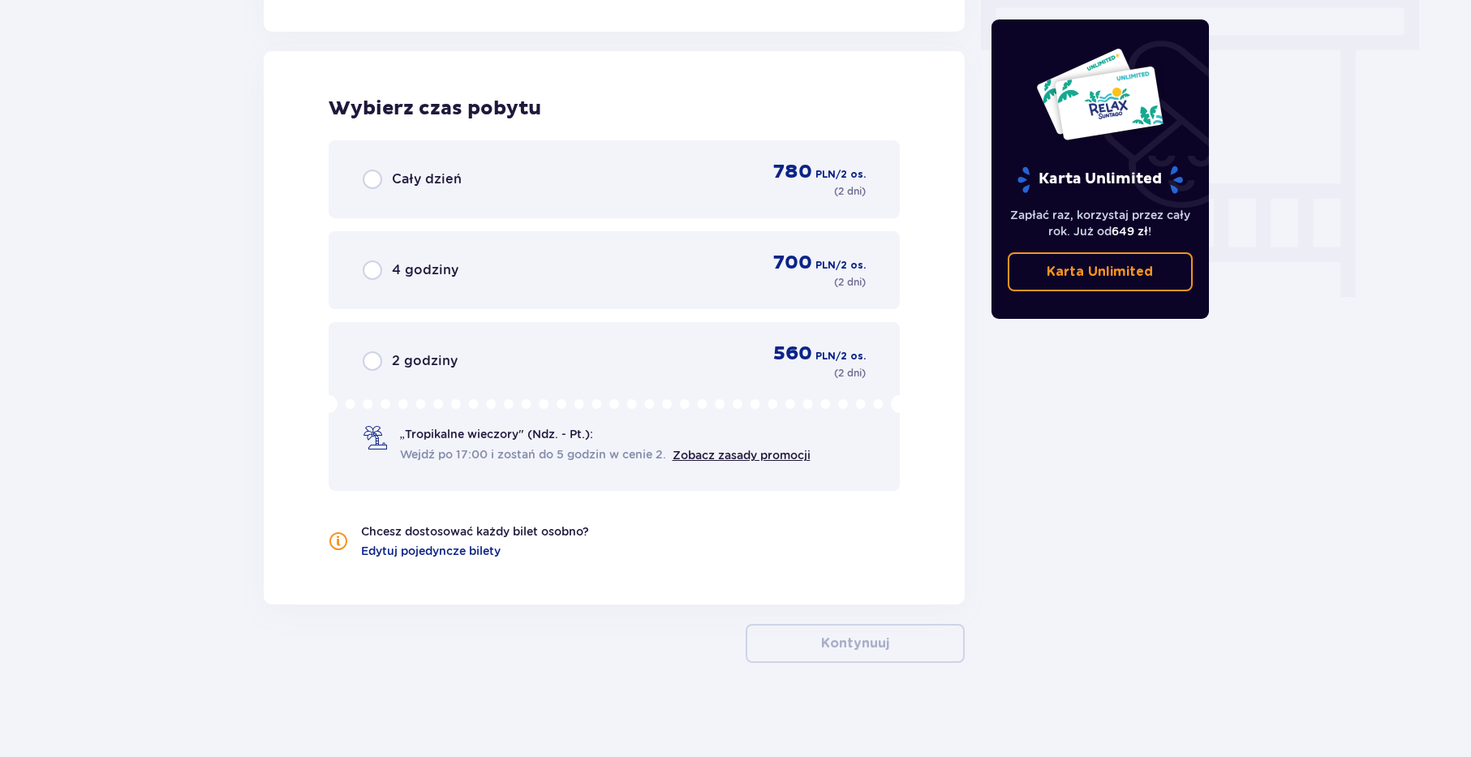
scroll to position [1456, 0]
click at [375, 268] on input "radio" at bounding box center [372, 266] width 19 height 19
radio input "true"
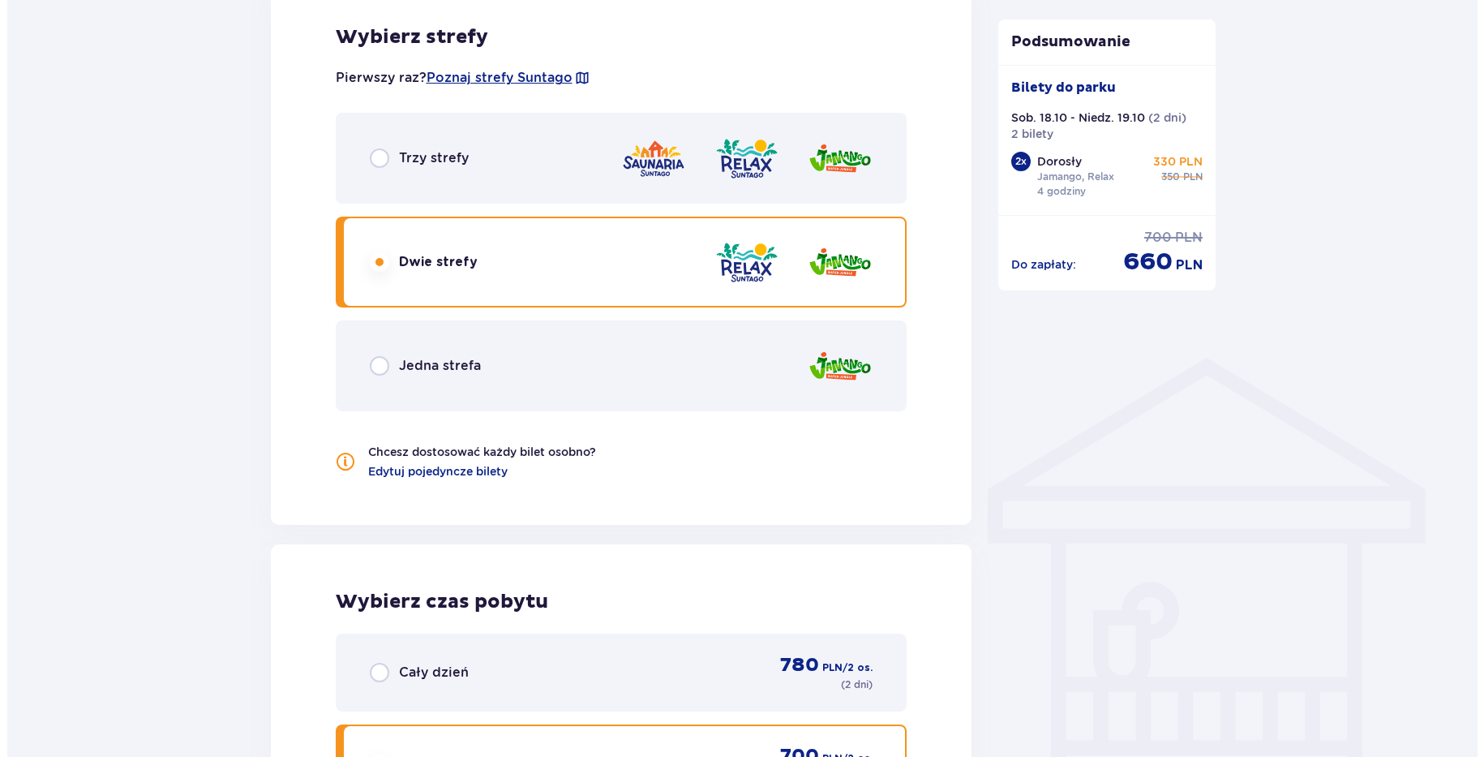
scroll to position [877, 0]
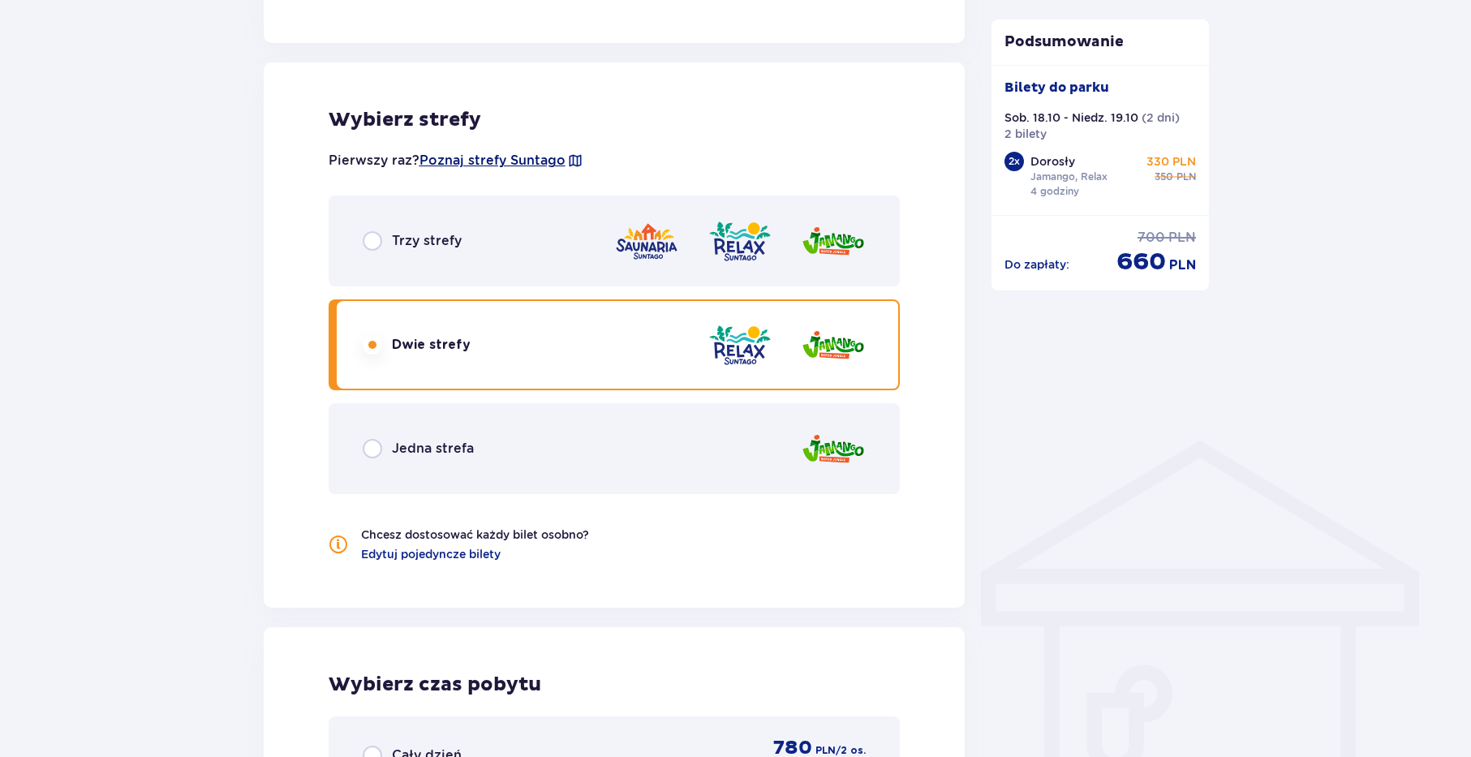
click at [531, 160] on span "Poznaj strefy Suntago" at bounding box center [492, 161] width 146 height 18
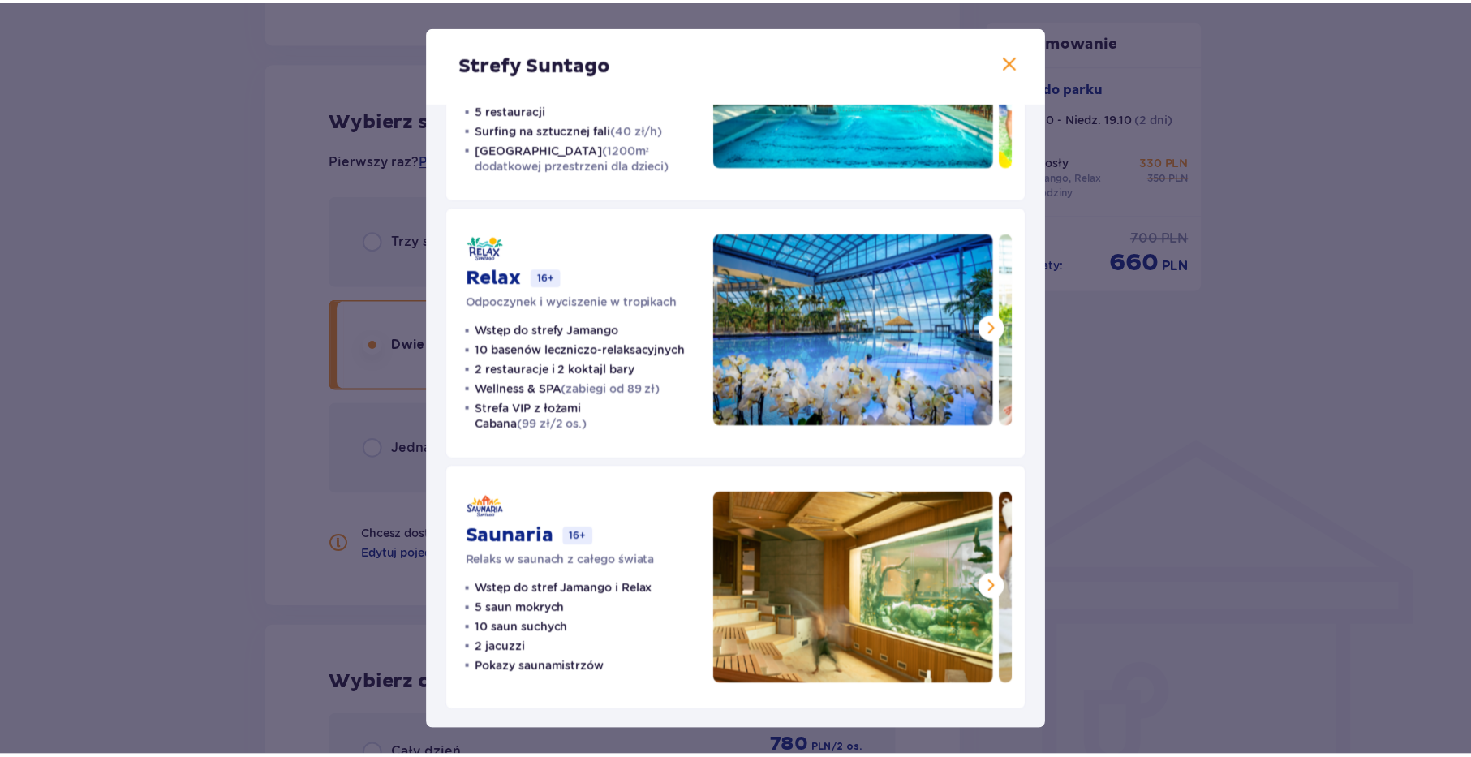
scroll to position [192, 0]
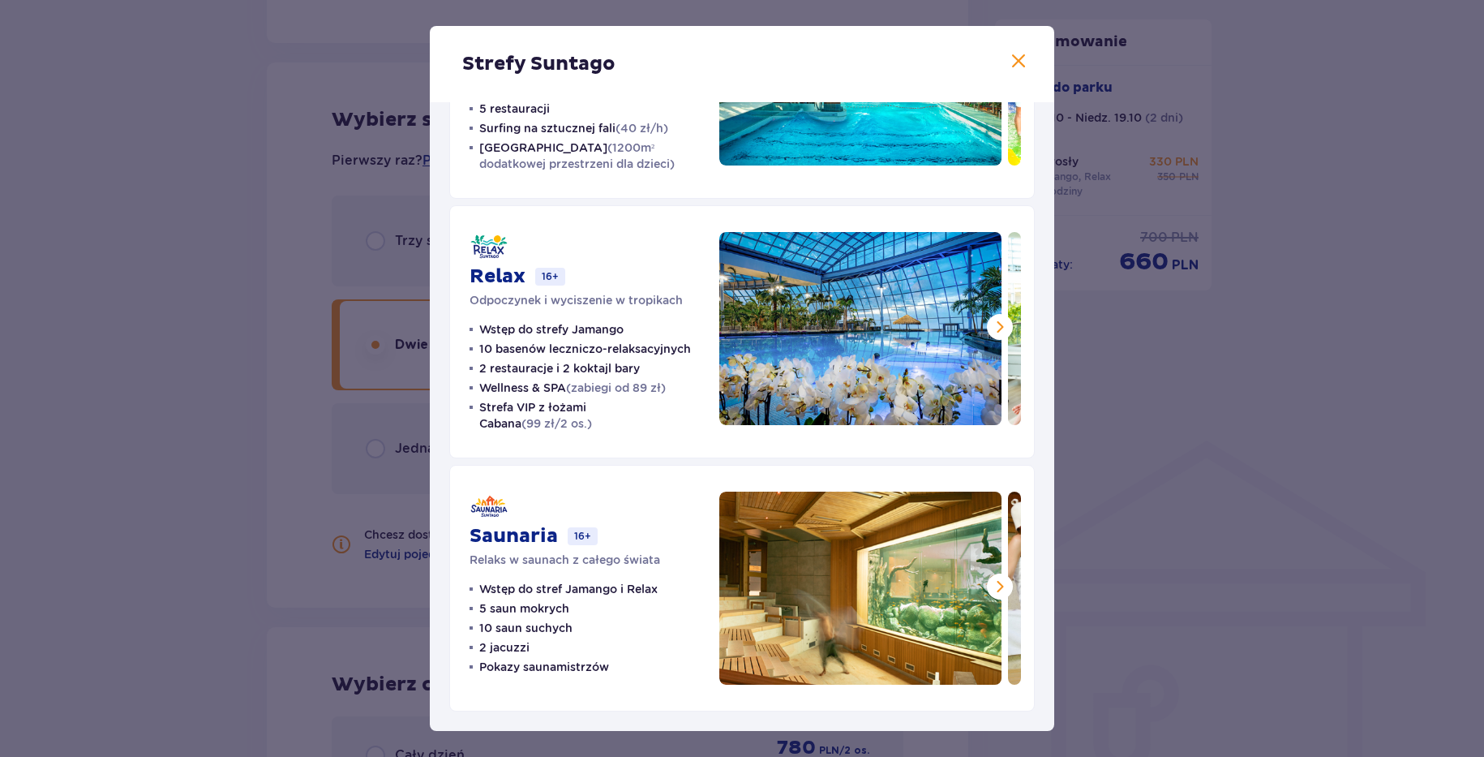
click at [256, 329] on div "Strefy Suntago Jamango Wodna rozrywka dla całej rodziny 35 zjeżdżalni 7 basenów…" at bounding box center [742, 378] width 1484 height 757
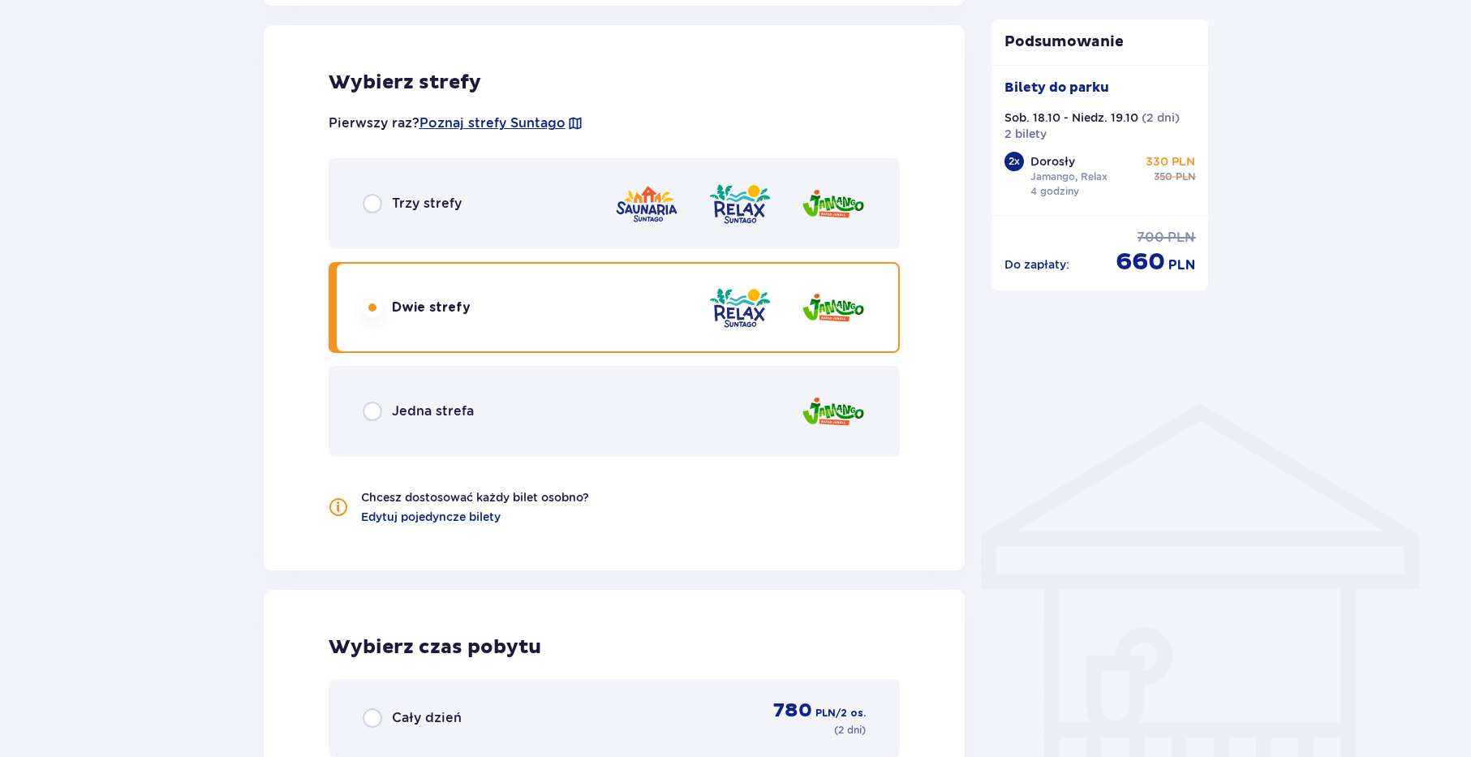
scroll to position [960, 0]
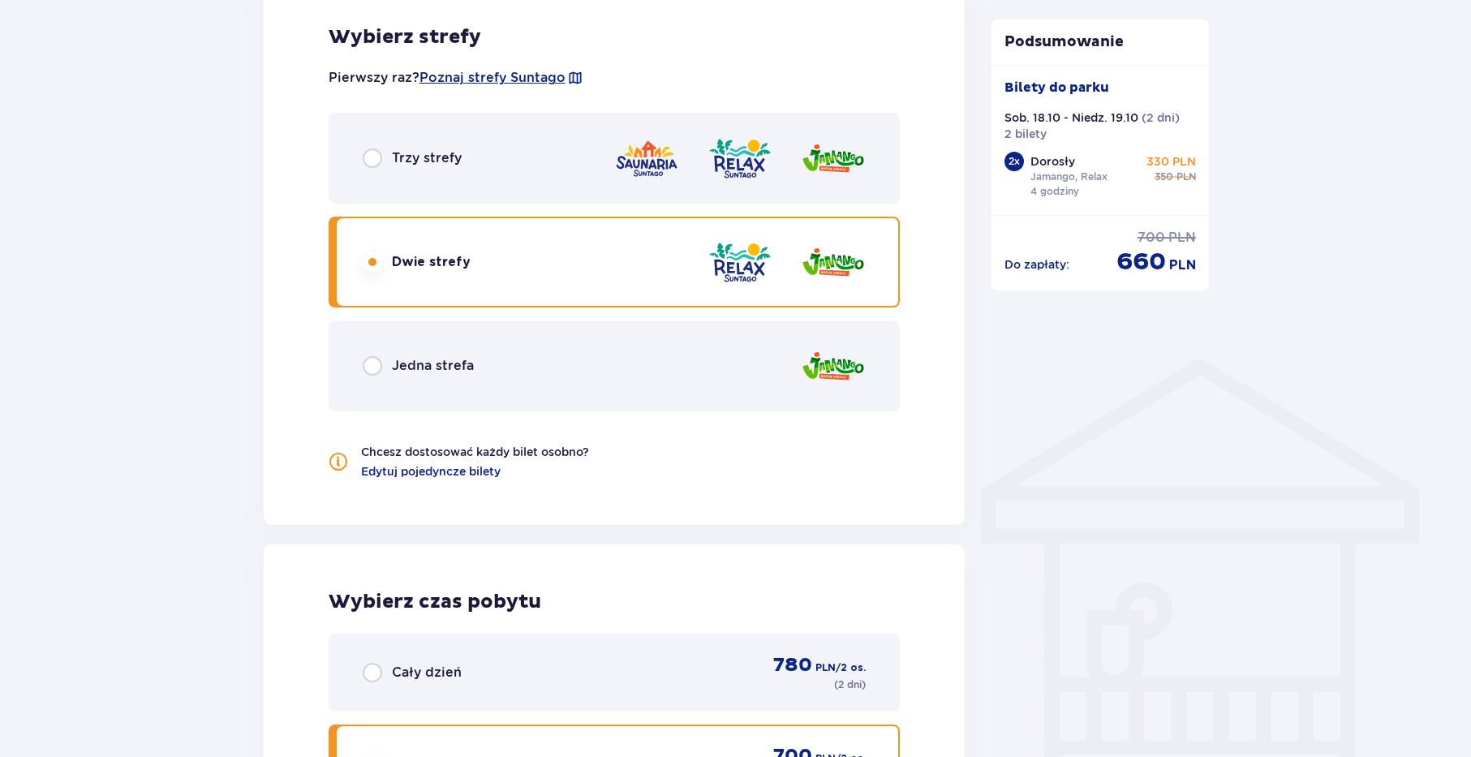
click at [374, 367] on input "radio" at bounding box center [372, 365] width 19 height 19
radio input "true"
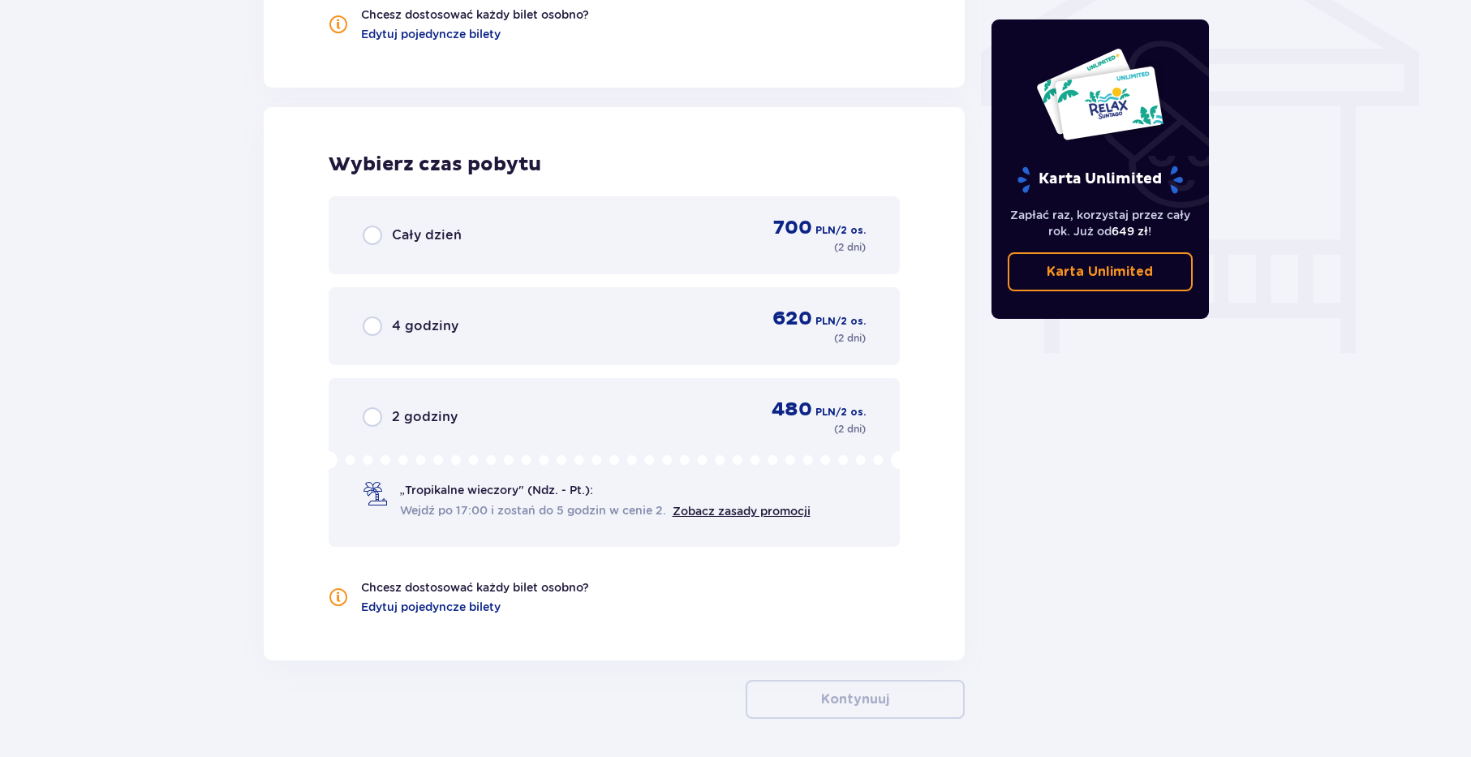
scroll to position [1456, 0]
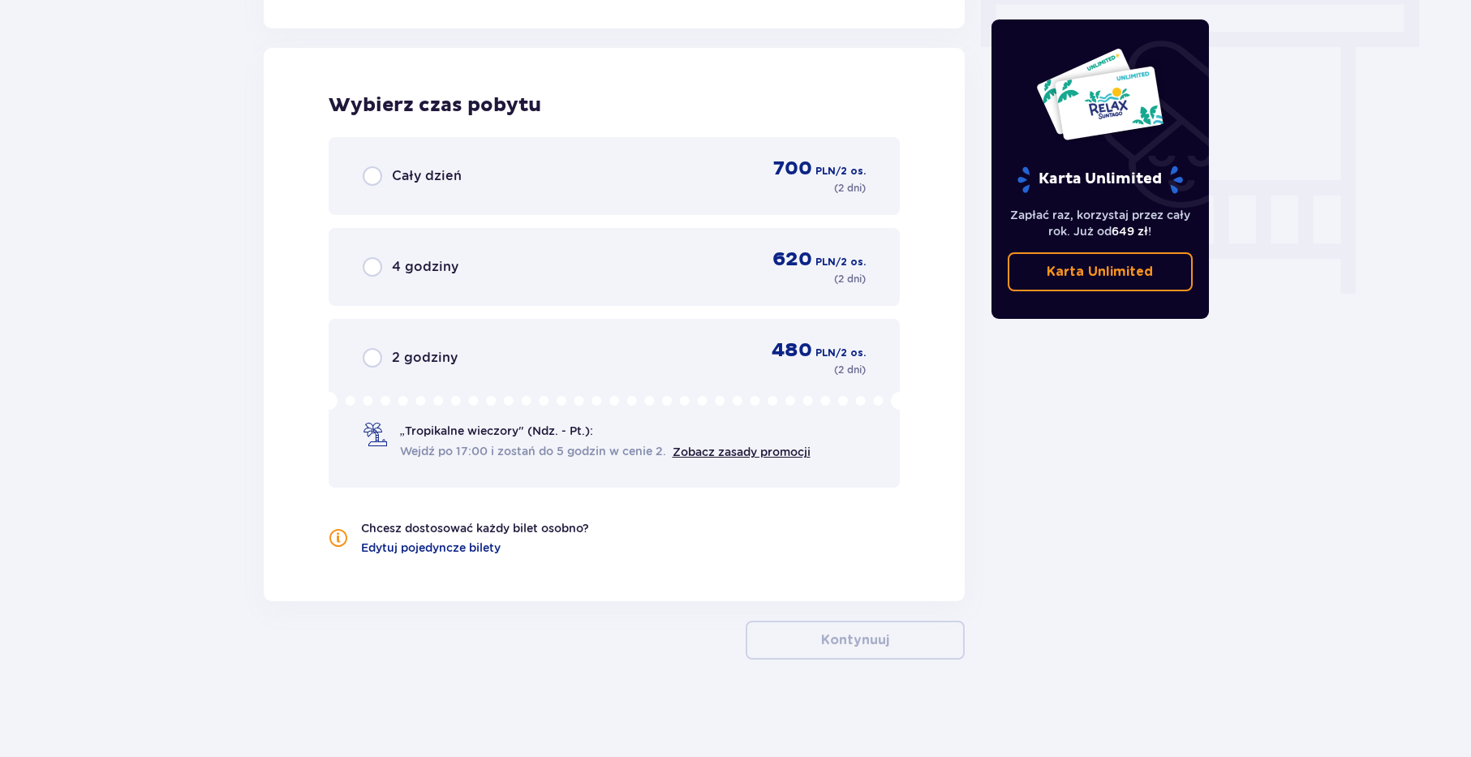
click at [369, 273] on input "radio" at bounding box center [372, 266] width 19 height 19
radio input "true"
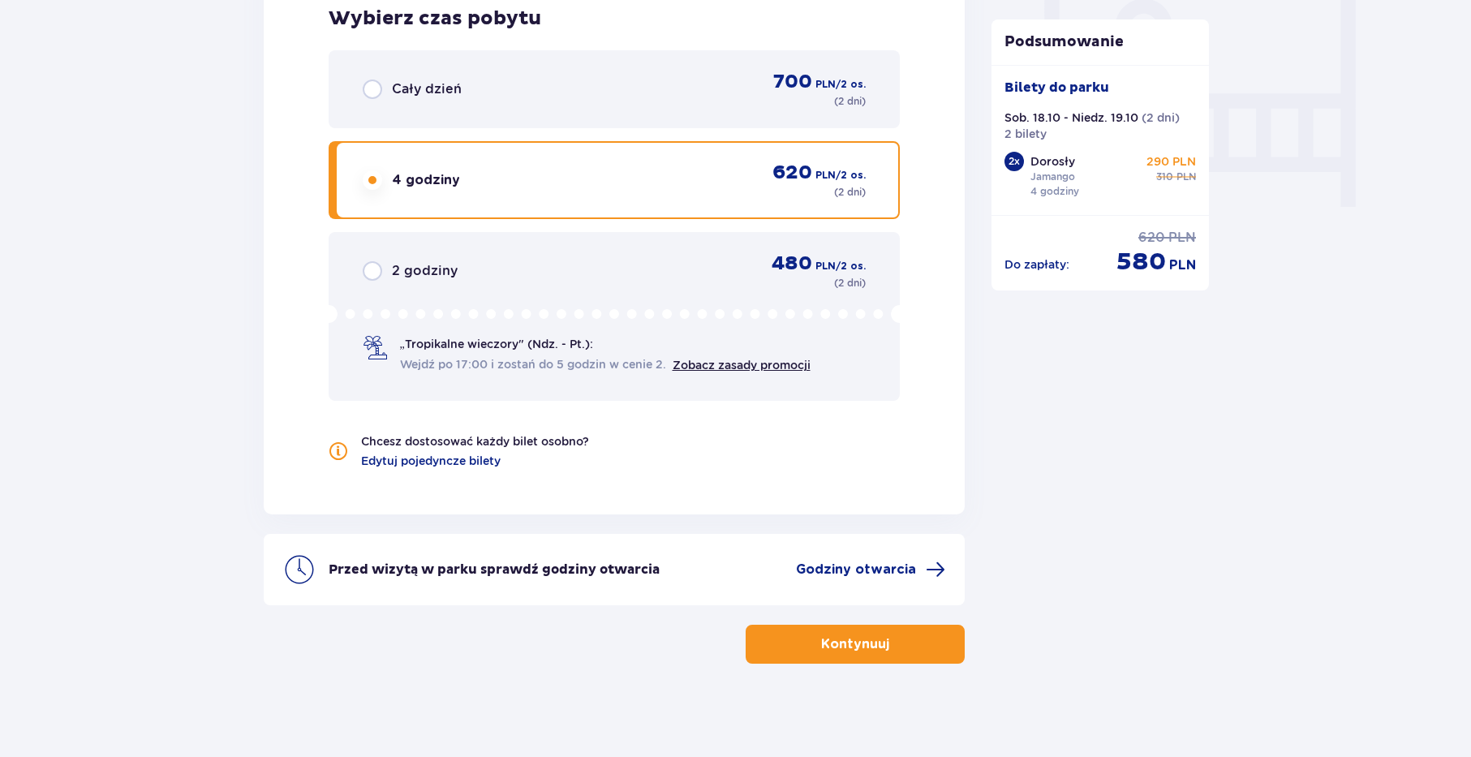
scroll to position [1547, 0]
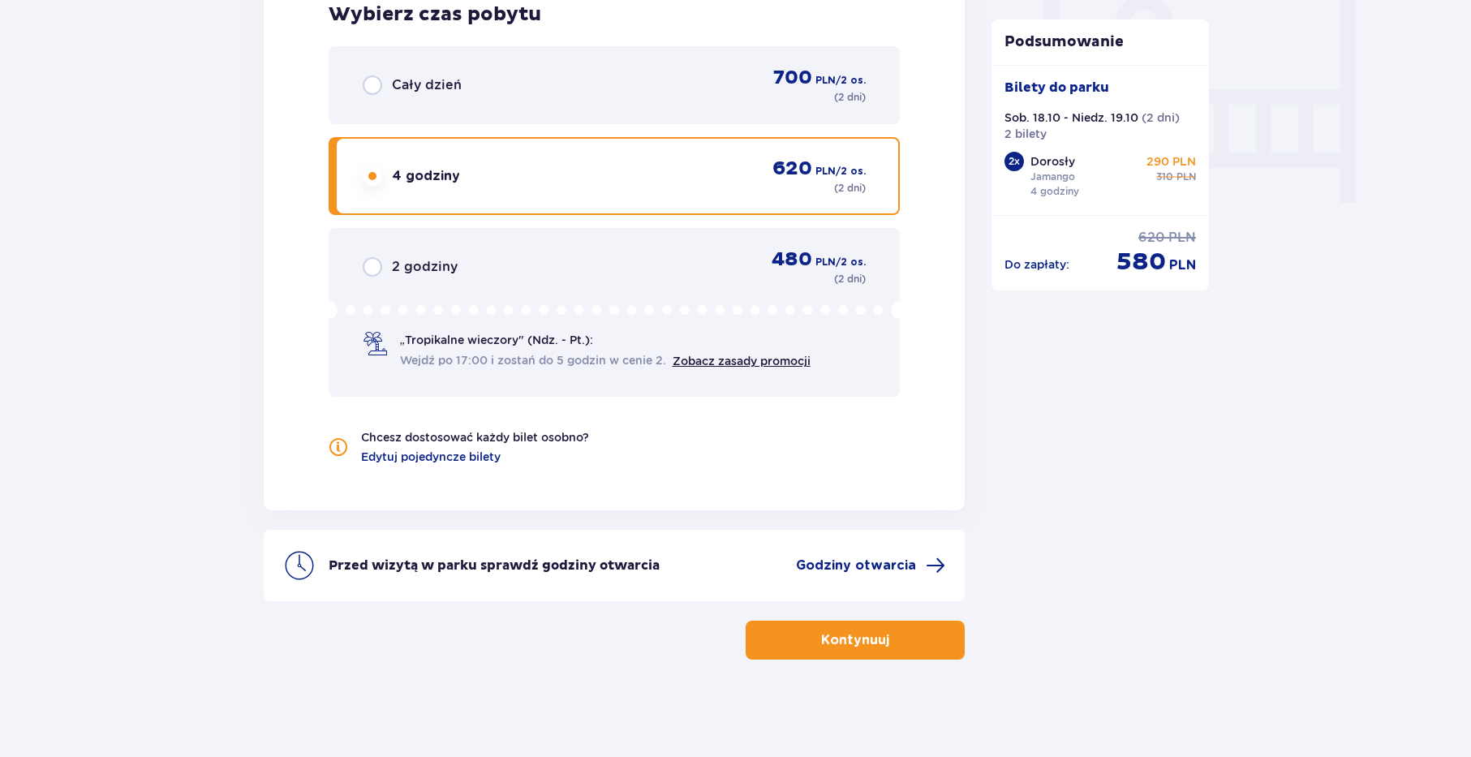
click at [807, 637] on button "Kontynuuj" at bounding box center [854, 640] width 219 height 39
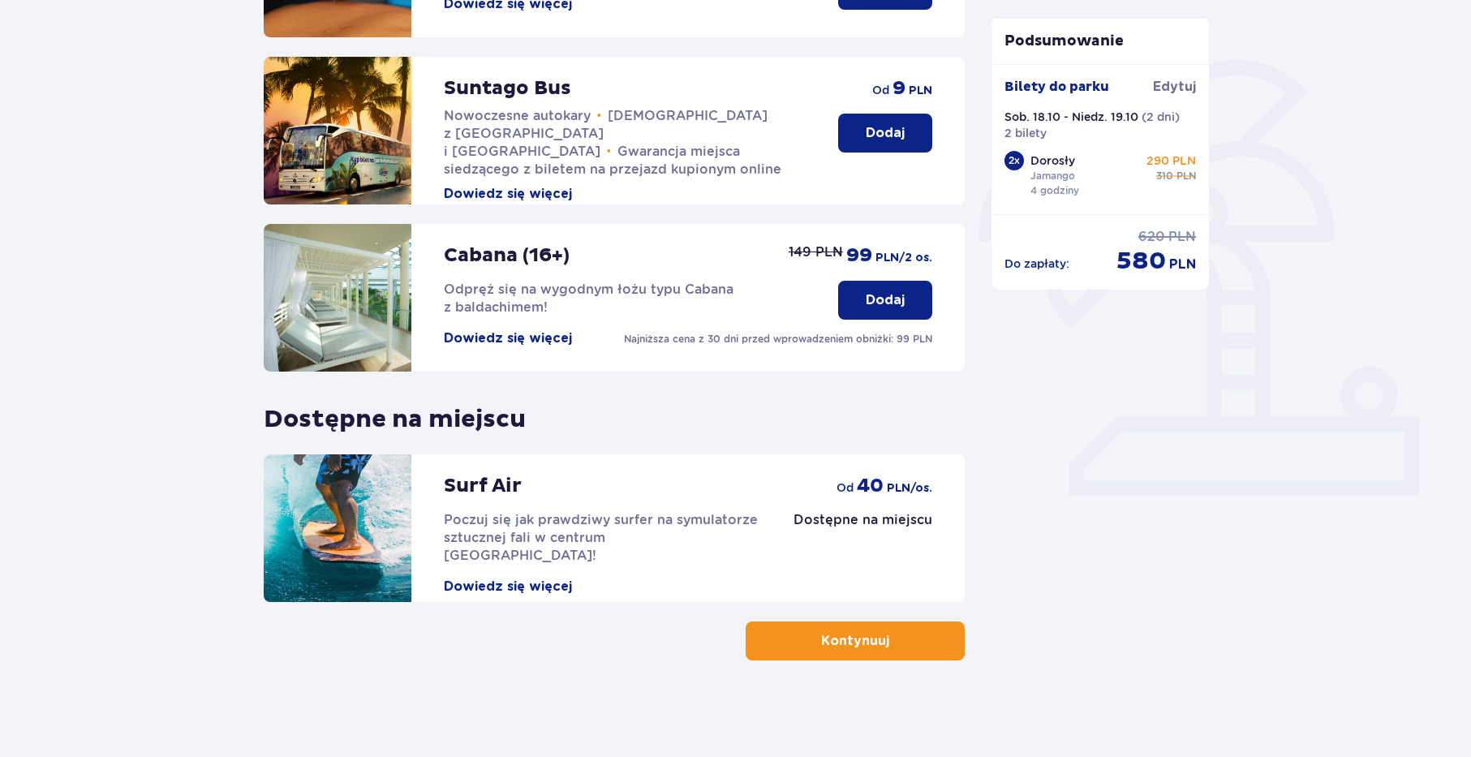
scroll to position [343, 0]
click at [804, 634] on button "Kontynuuj" at bounding box center [854, 640] width 219 height 39
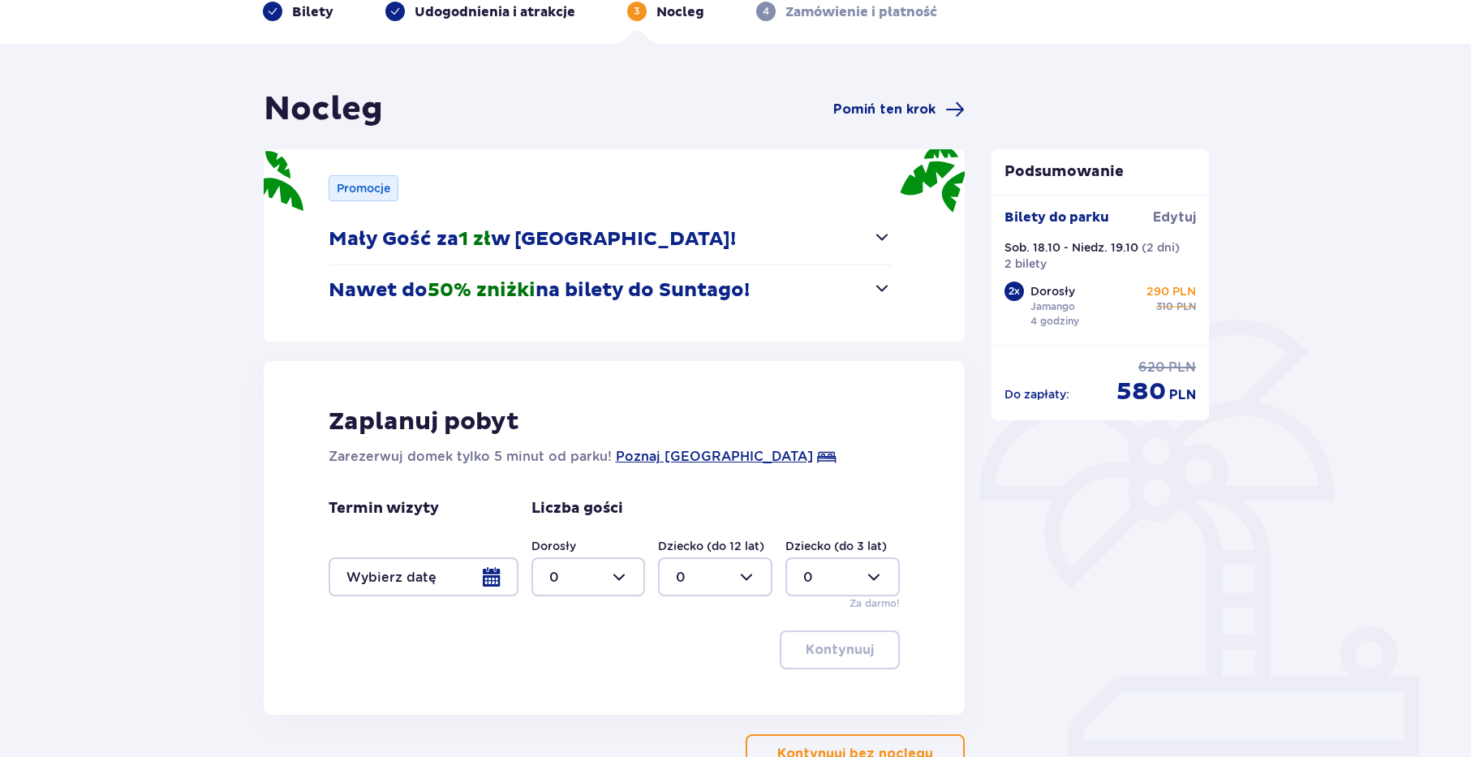
scroll to position [165, 0]
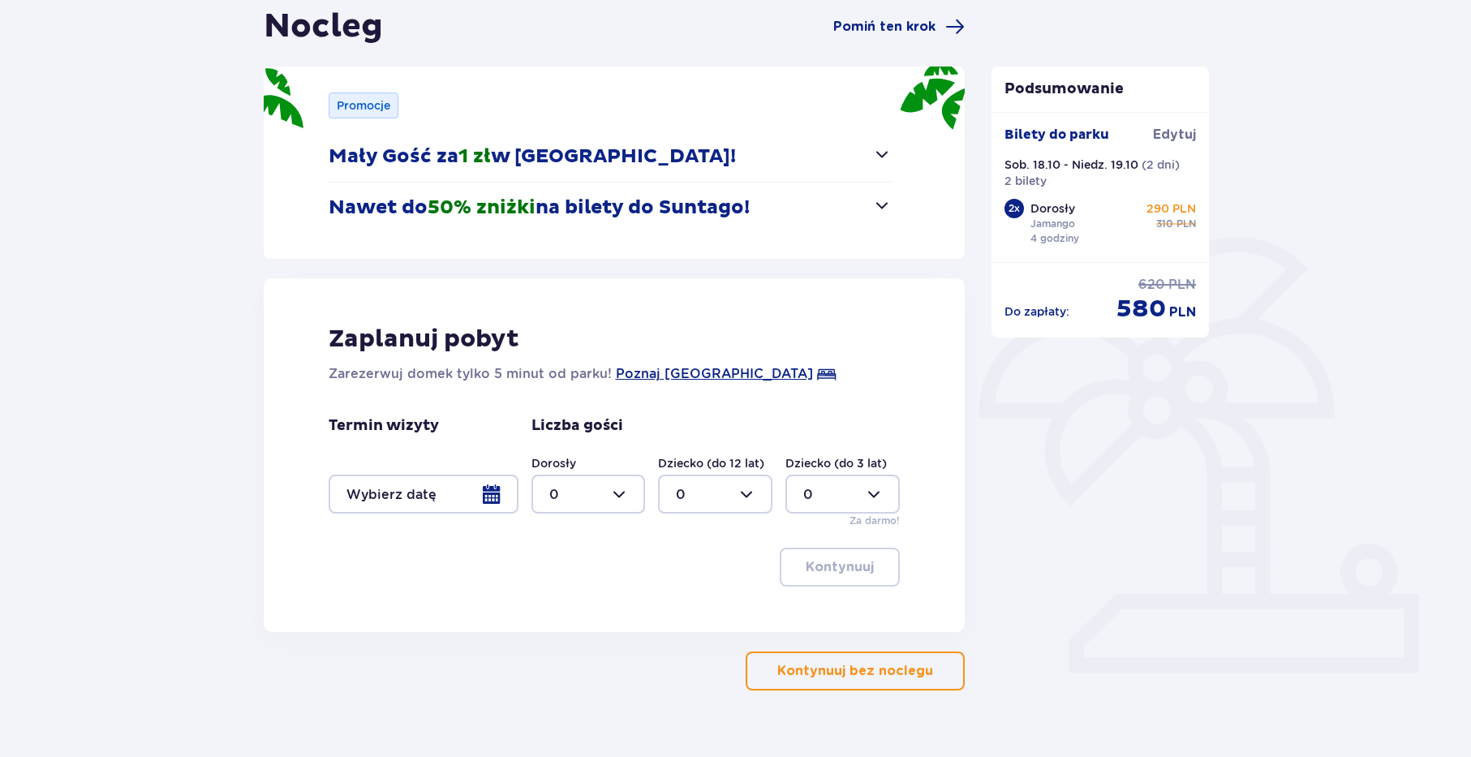
click at [499, 498] on div at bounding box center [424, 494] width 190 height 39
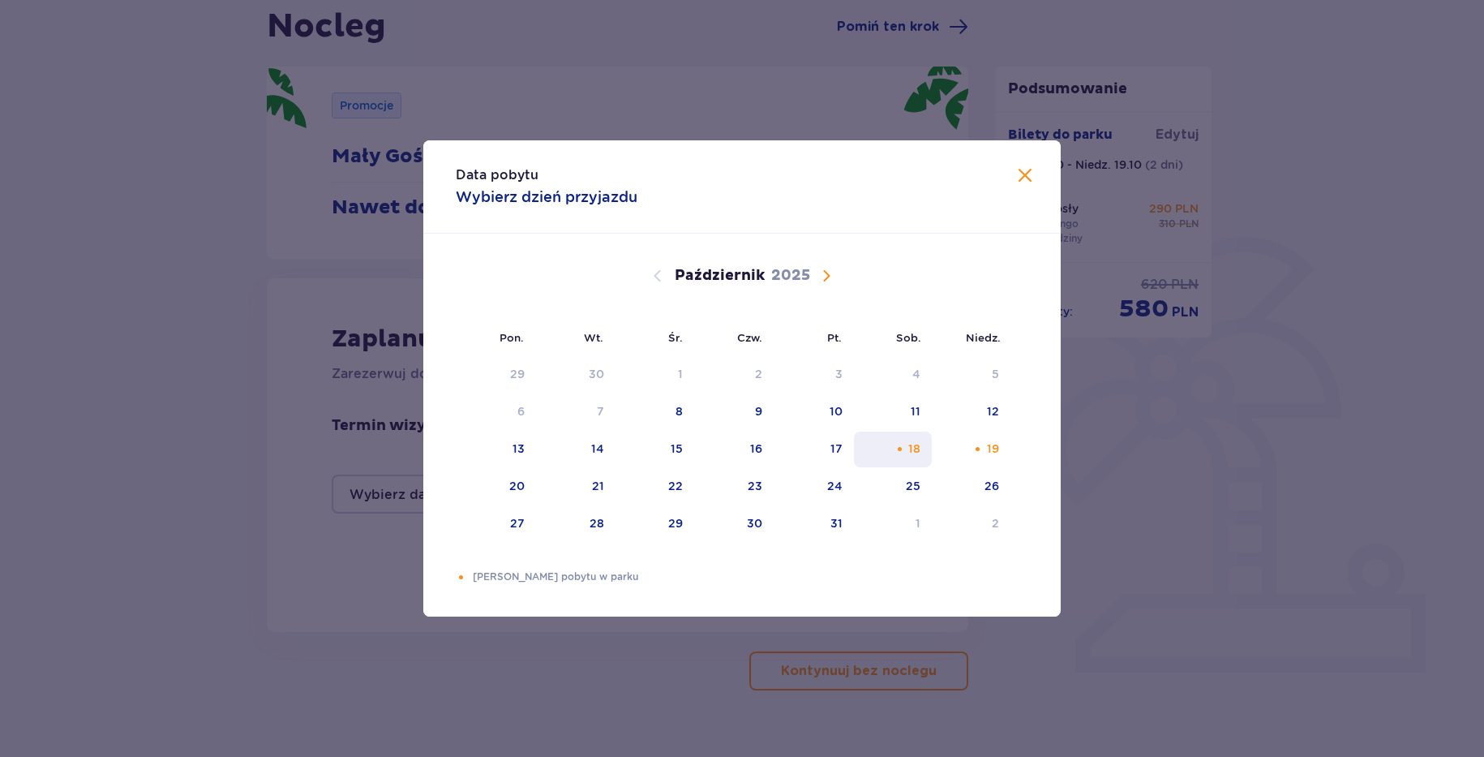
click at [907, 443] on div "18" at bounding box center [893, 450] width 79 height 36
click at [983, 441] on div "19" at bounding box center [971, 450] width 79 height 36
type input "18.10.25 - 19.10.25"
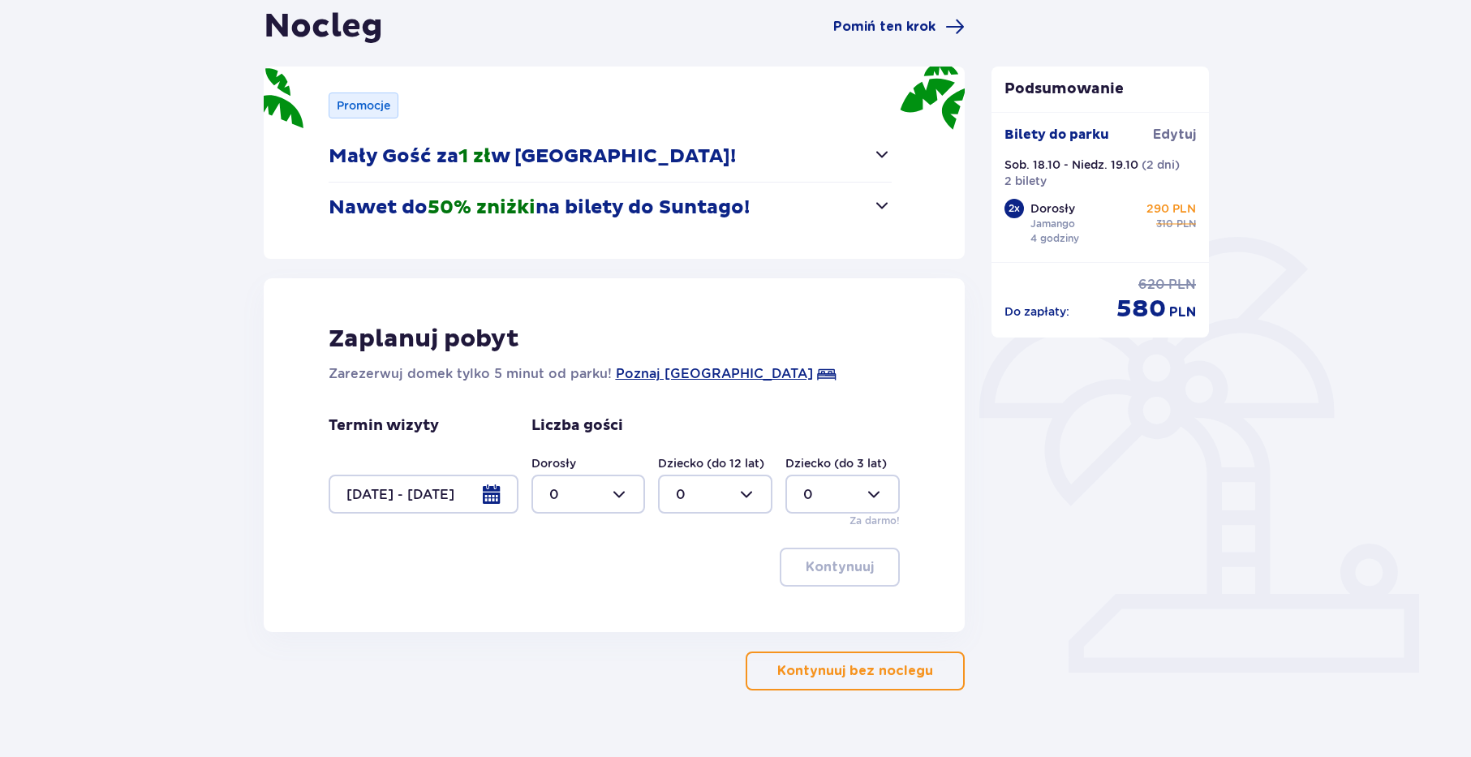
click at [600, 499] on div at bounding box center [588, 494] width 114 height 39
click at [579, 604] on div "2" at bounding box center [588, 612] width 79 height 18
type input "2"
click at [850, 565] on p "Kontynuuj" at bounding box center [840, 567] width 68 height 18
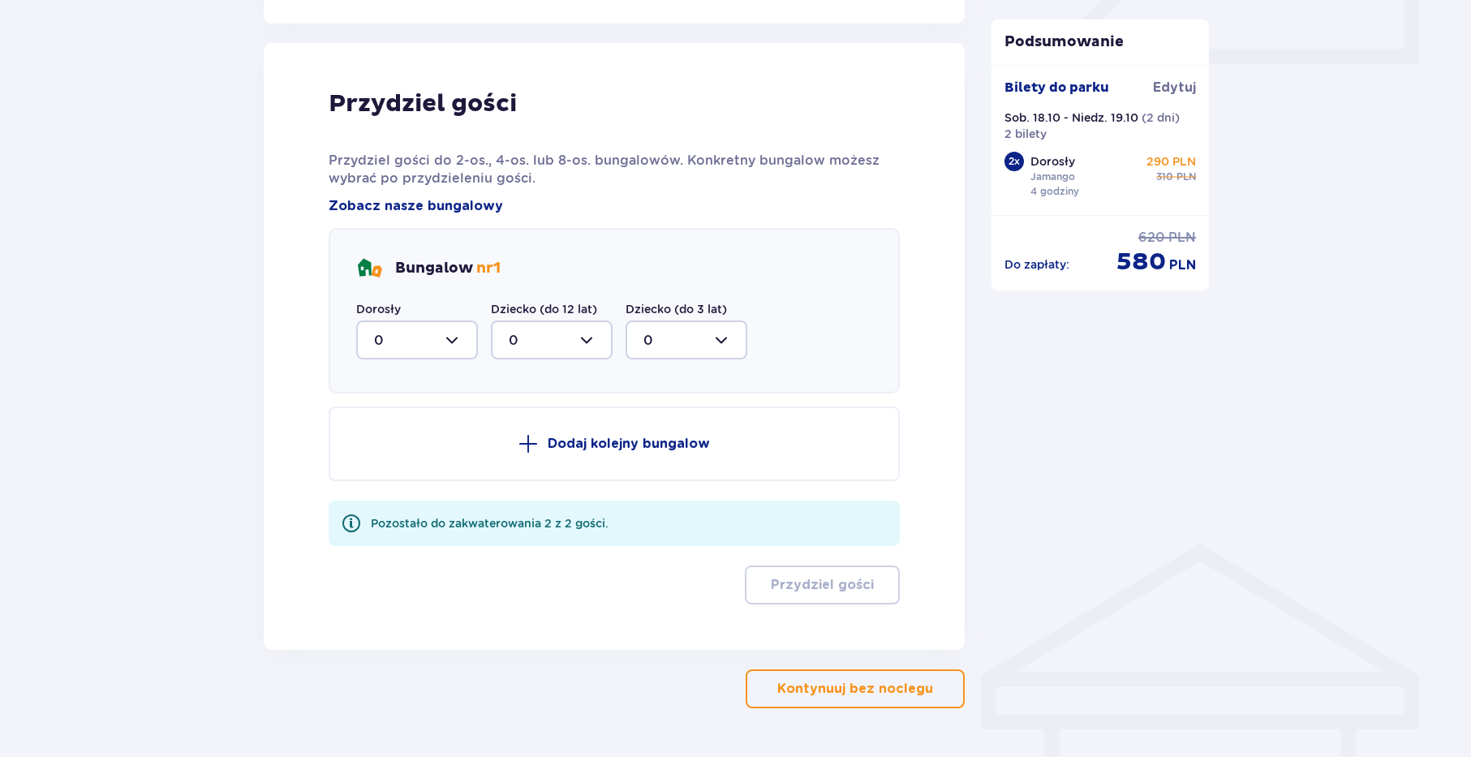
scroll to position [797, 0]
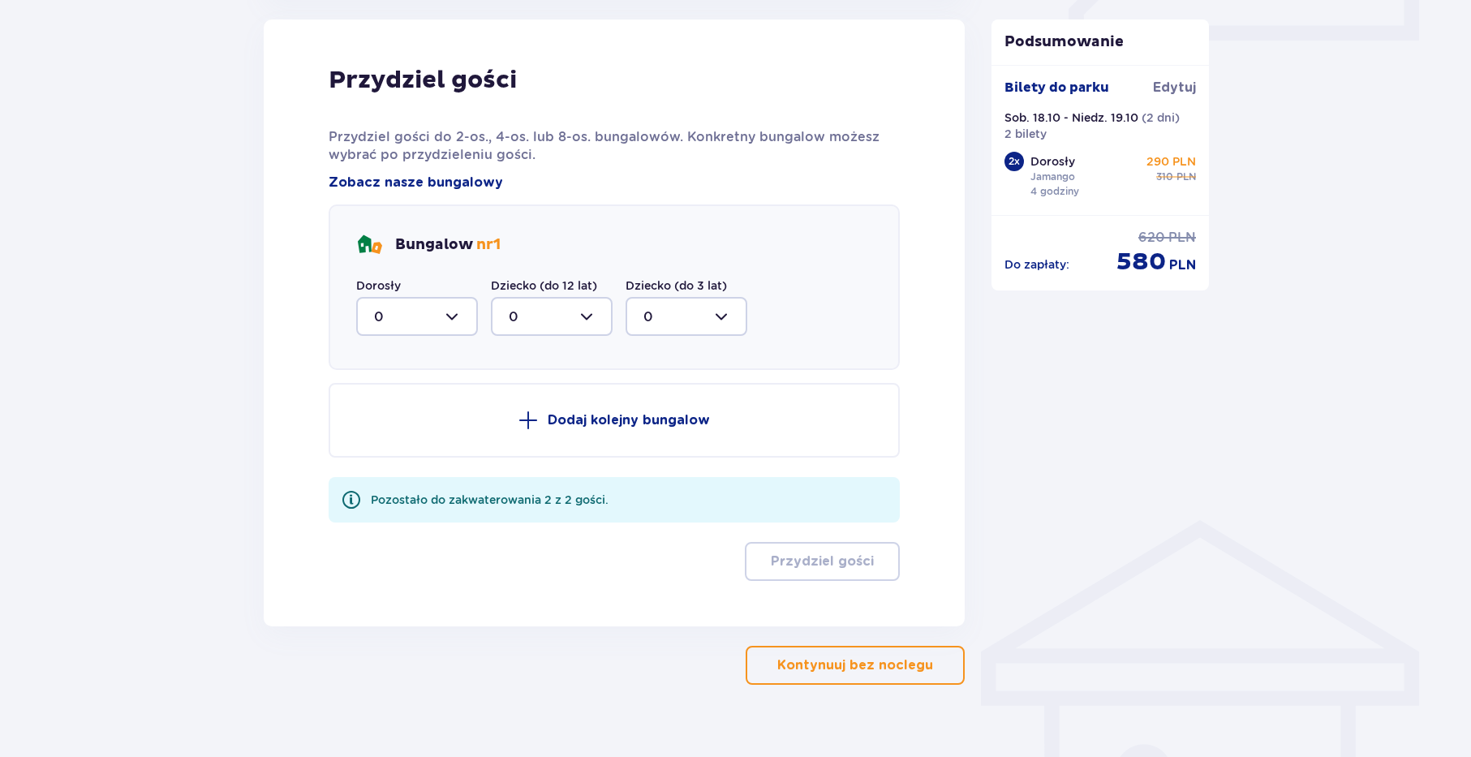
click at [457, 322] on div at bounding box center [417, 316] width 122 height 39
click at [388, 433] on div "2" at bounding box center [417, 434] width 86 height 18
type input "2"
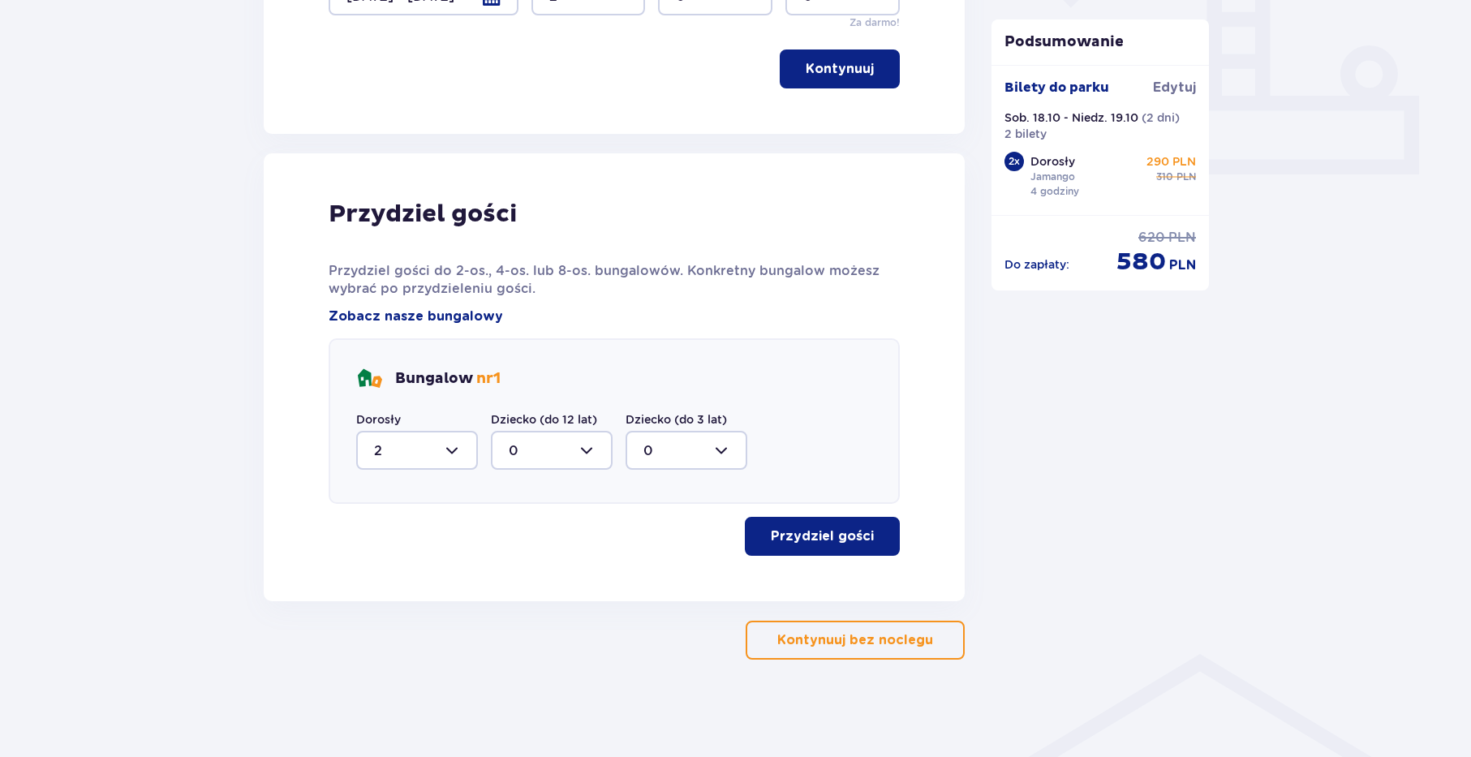
click at [855, 541] on p "Przydziel gości" at bounding box center [822, 536] width 103 height 18
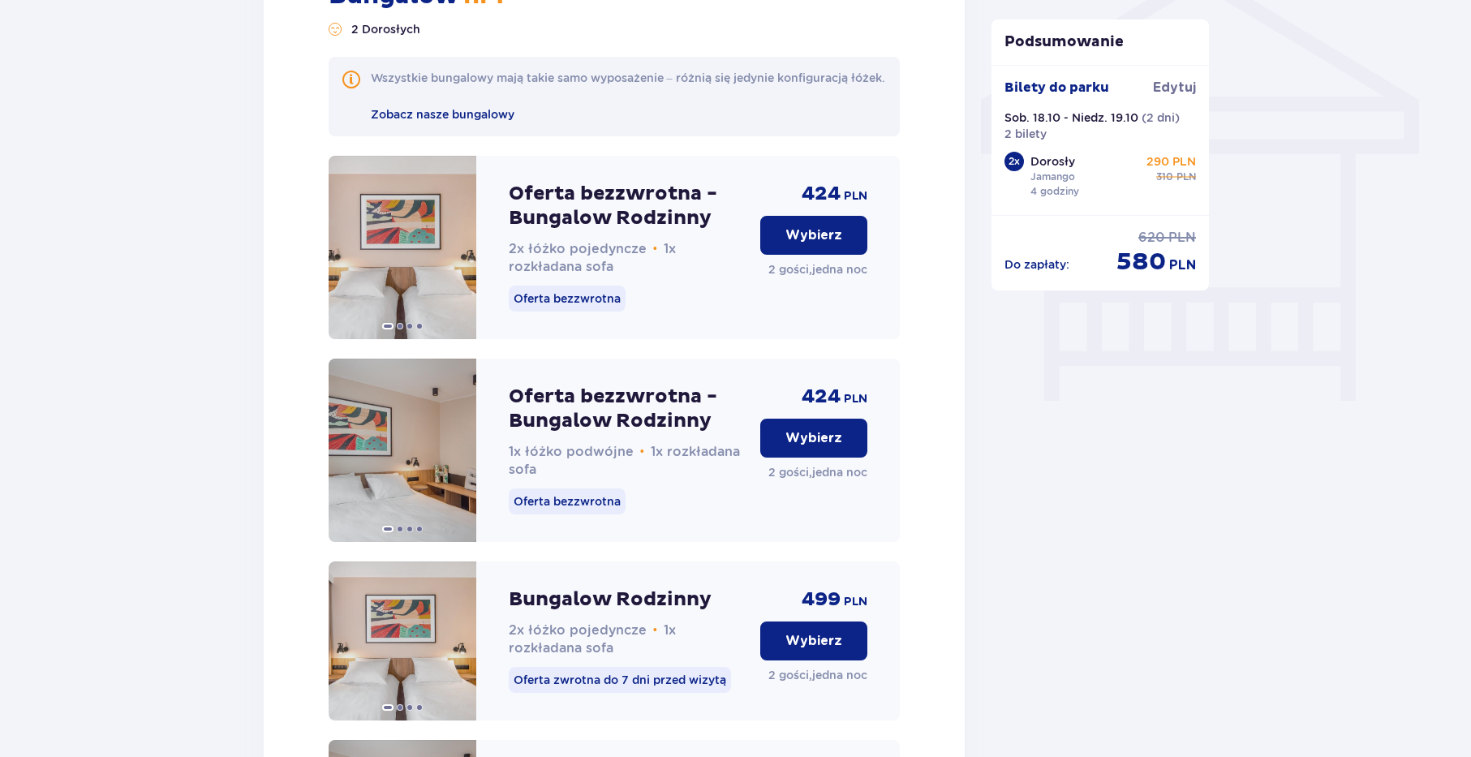
scroll to position [1347, 0]
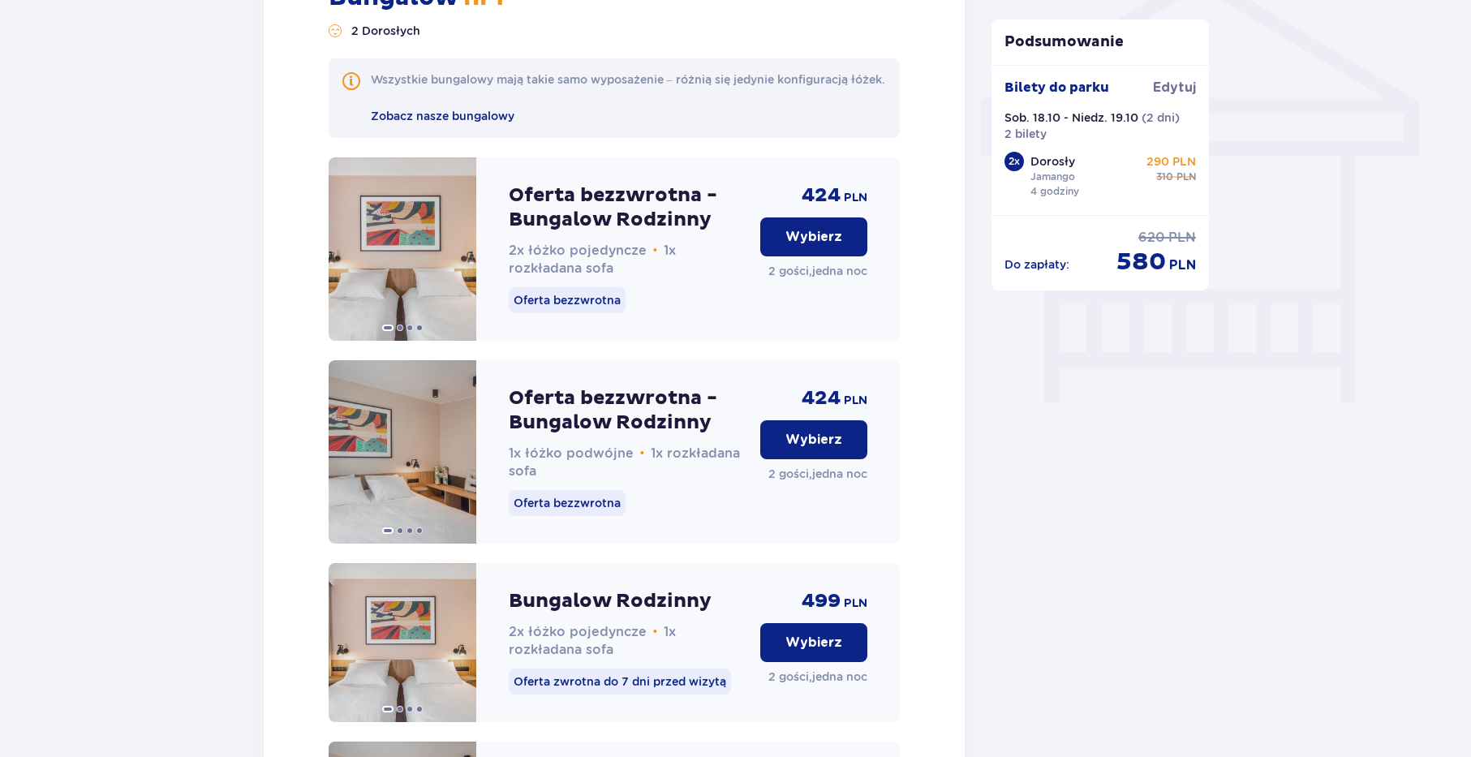
click at [843, 459] on button "Wybierz" at bounding box center [813, 439] width 107 height 39
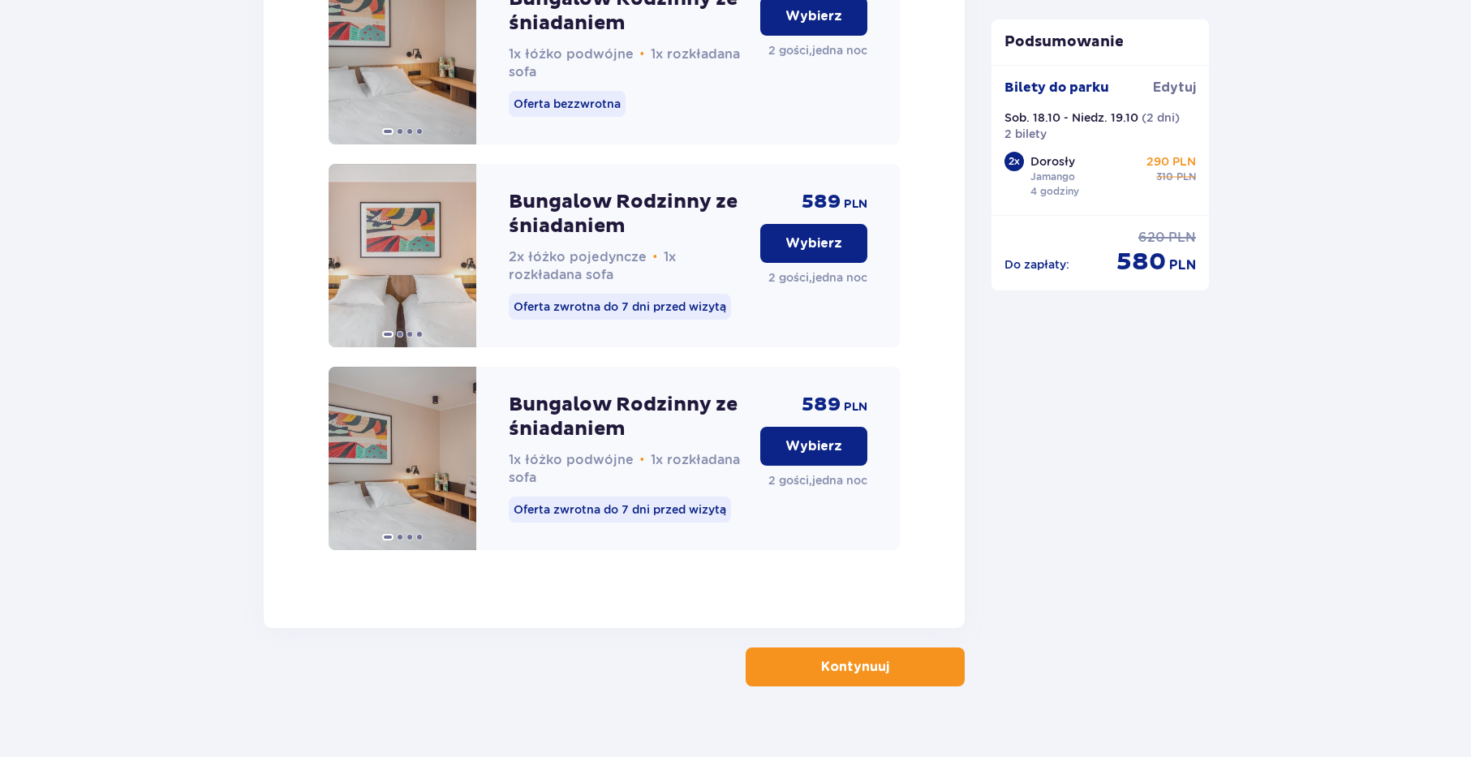
scroll to position [2604, 0]
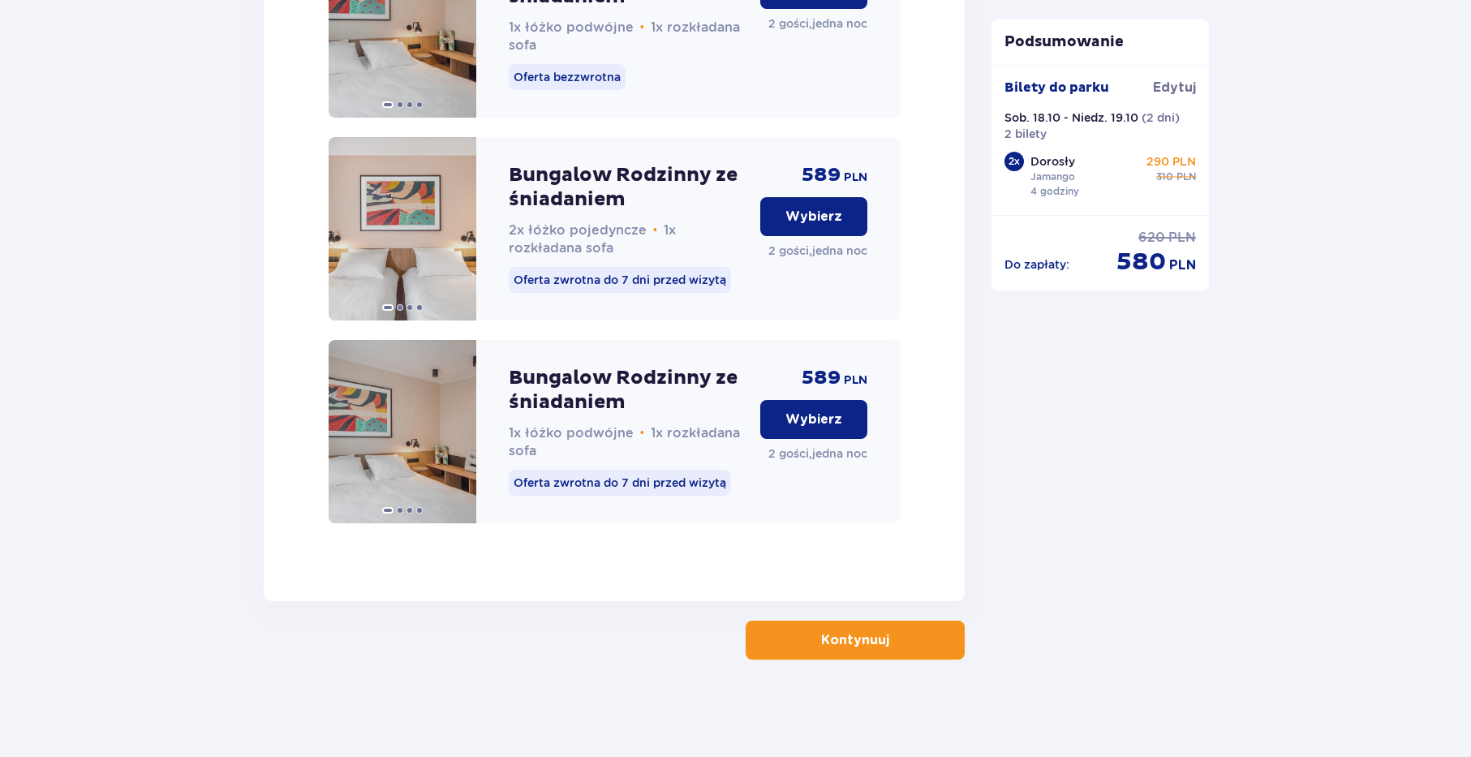
click at [861, 638] on p "Kontynuuj" at bounding box center [855, 640] width 68 height 18
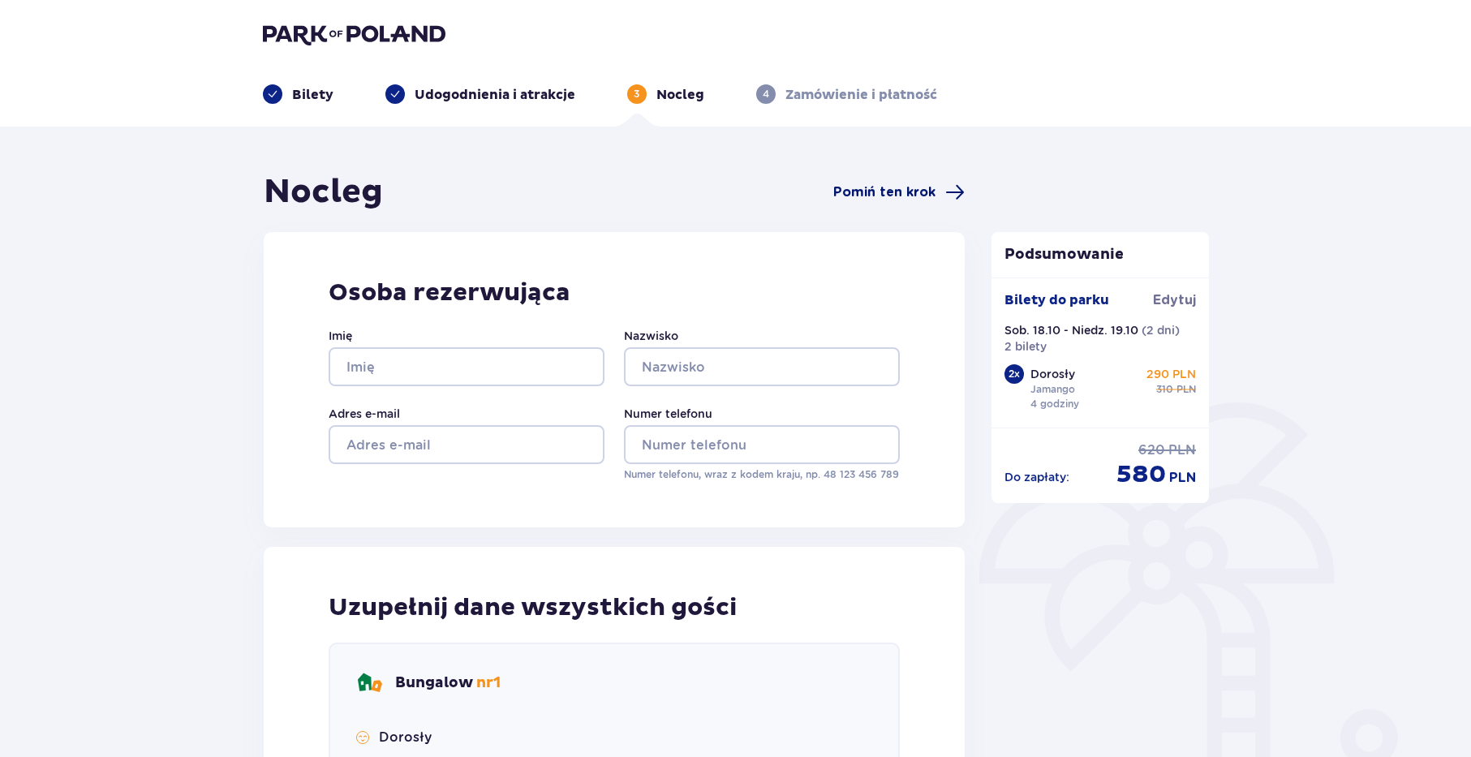
click at [913, 195] on span "Pomiń ten krok" at bounding box center [884, 192] width 102 height 18
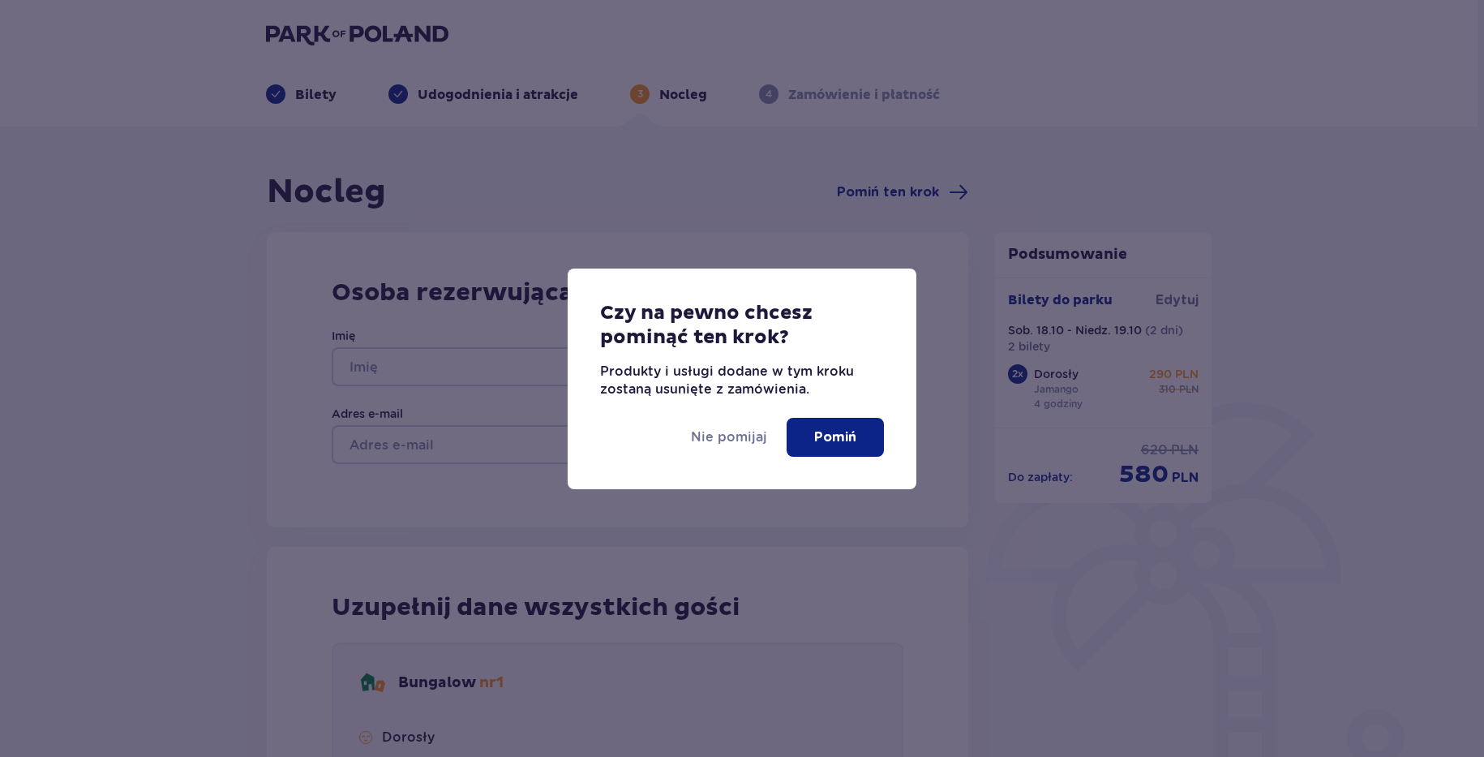
click at [822, 428] on p "Pomiń" at bounding box center [835, 437] width 42 height 18
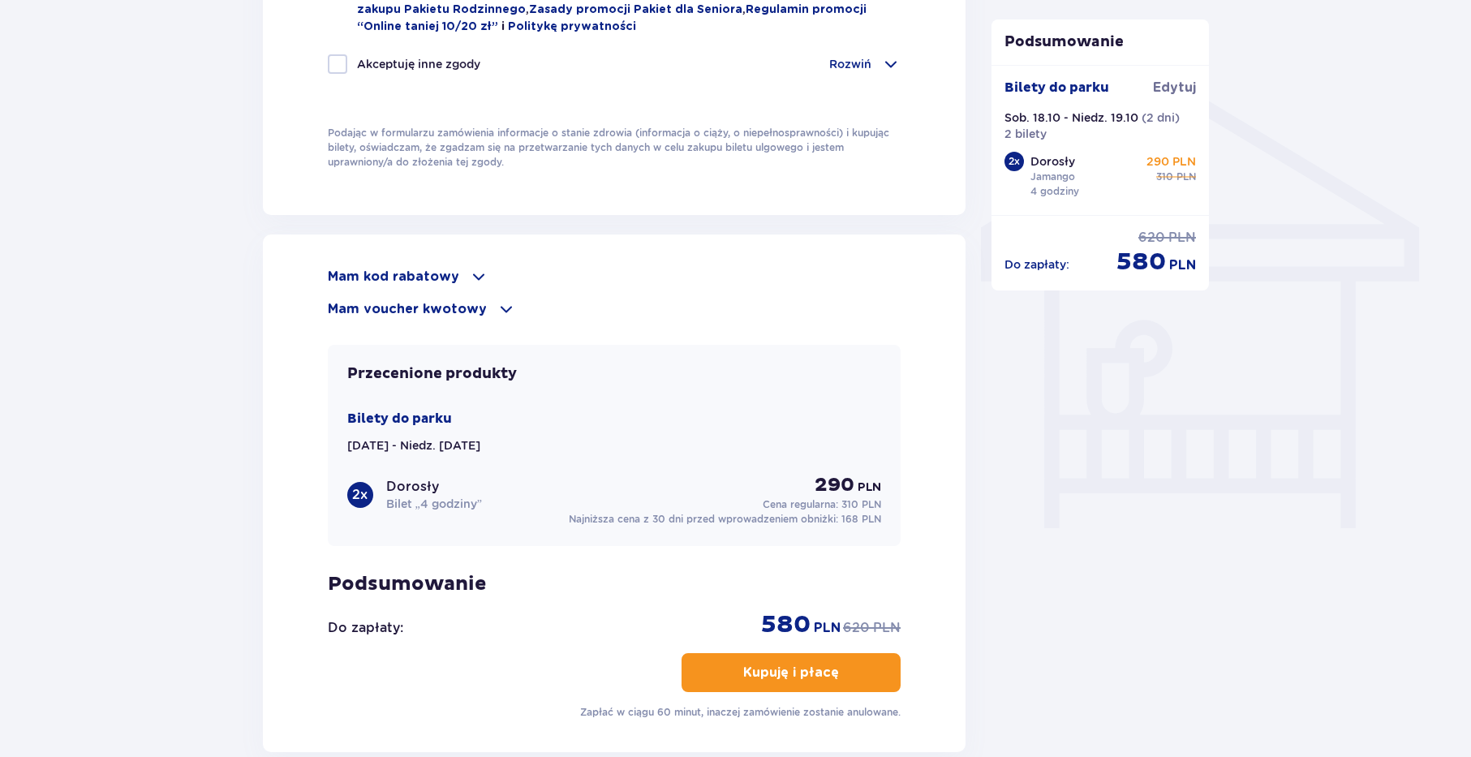
scroll to position [1241, 0]
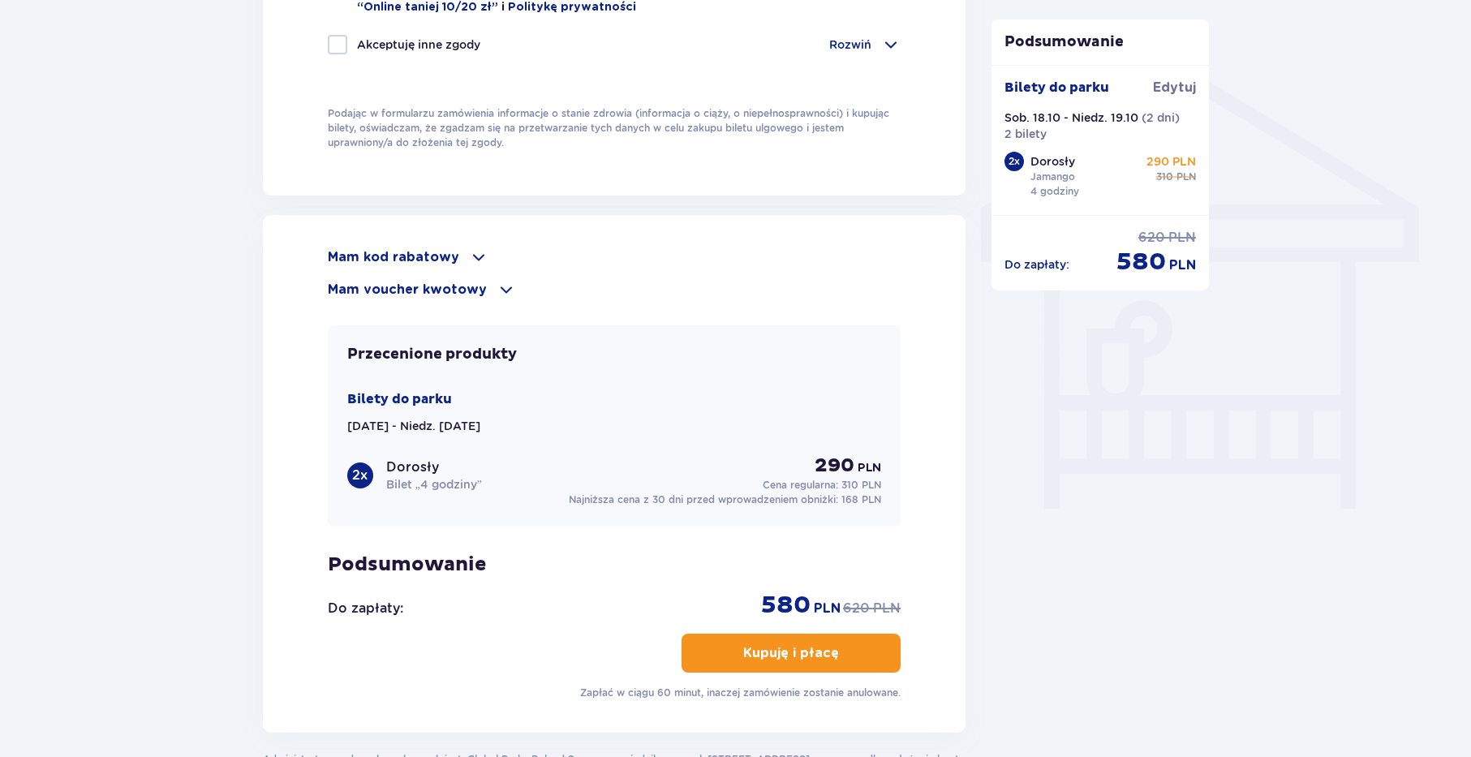
click at [501, 281] on span at bounding box center [505, 289] width 19 height 19
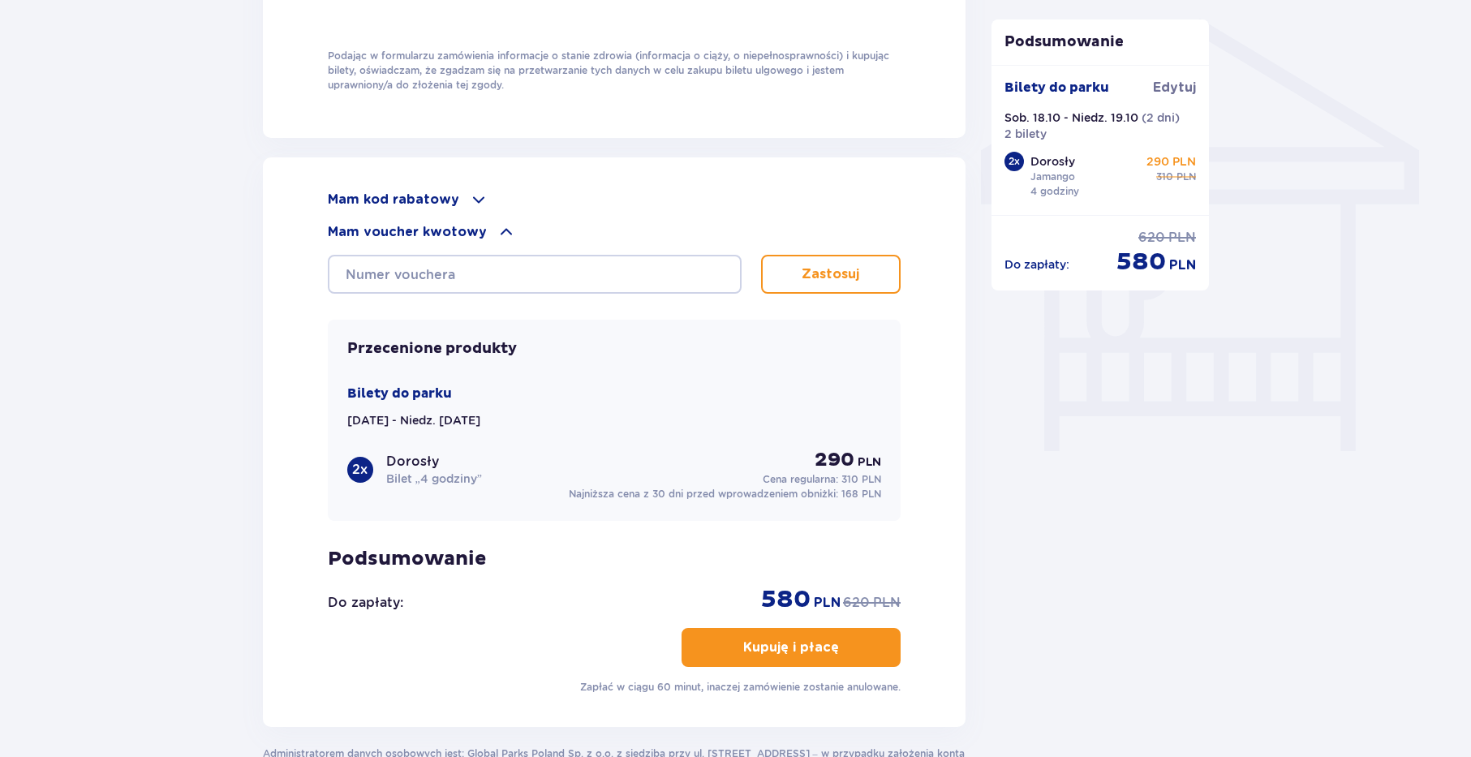
scroll to position [1324, 0]
